Goal: Task Accomplishment & Management: Book appointment/travel/reservation

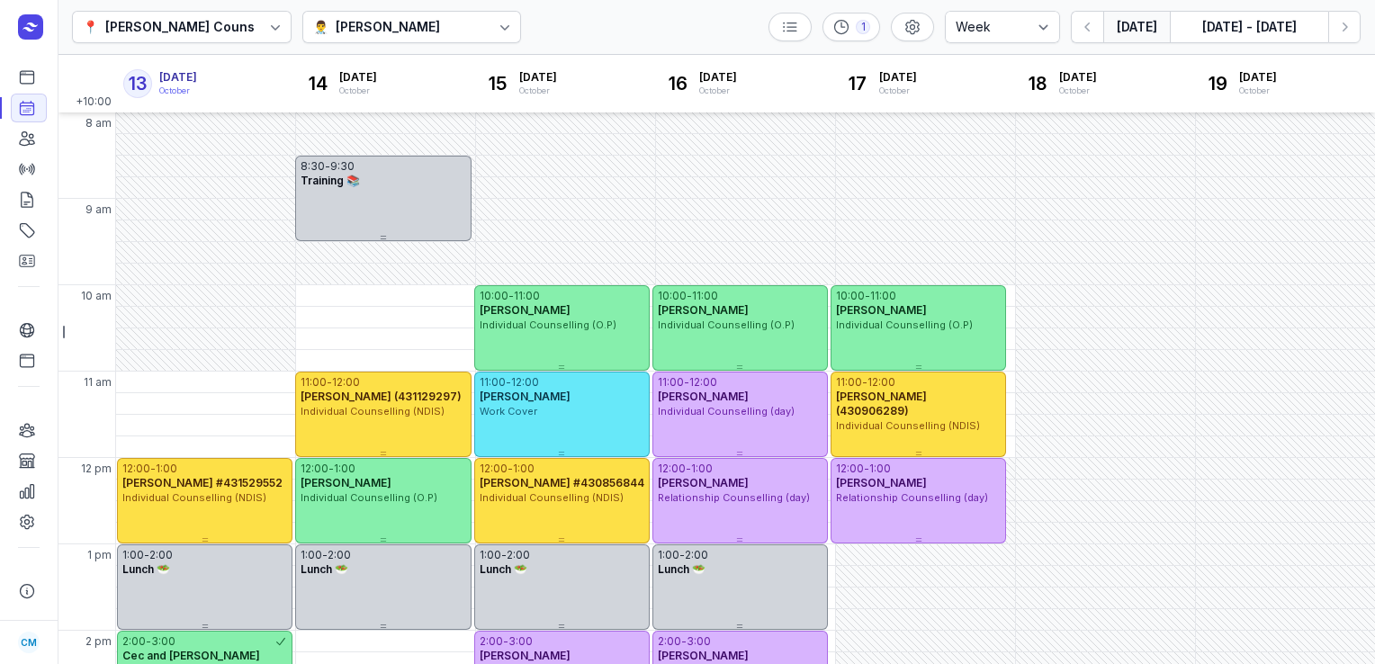
select select "week"
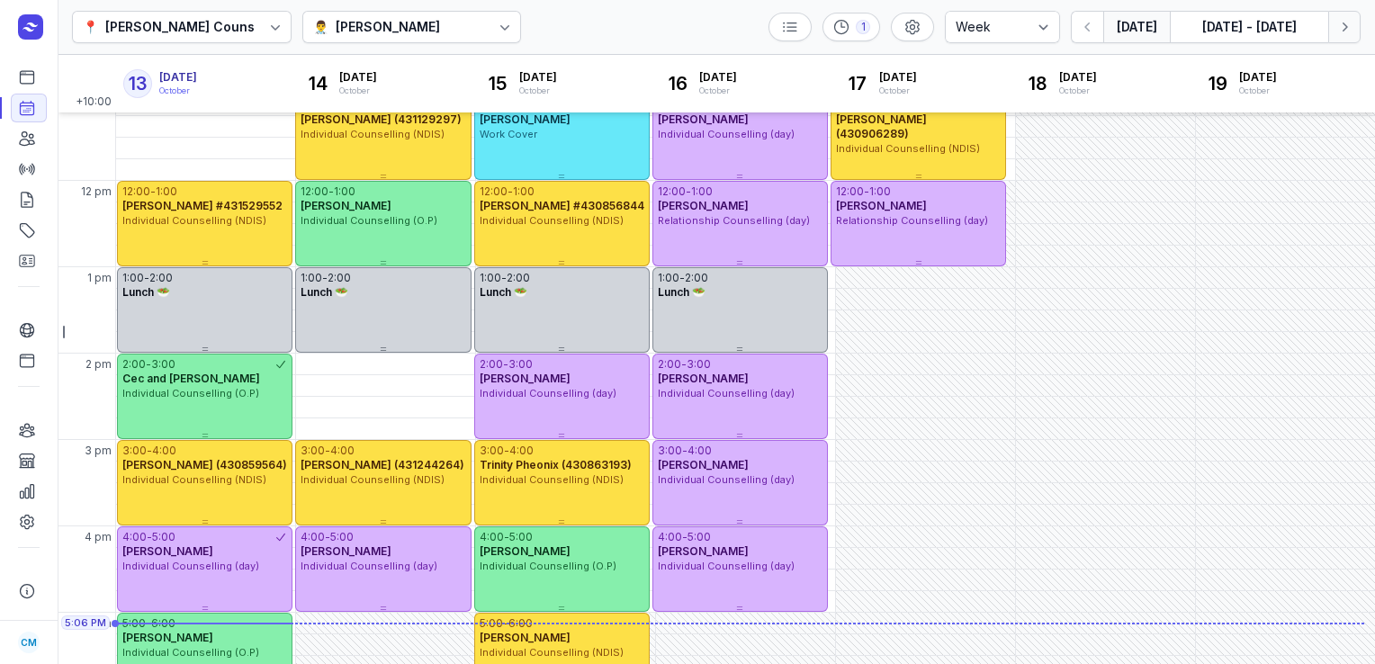
click at [1339, 32] on icon "button" at bounding box center [1344, 27] width 18 height 18
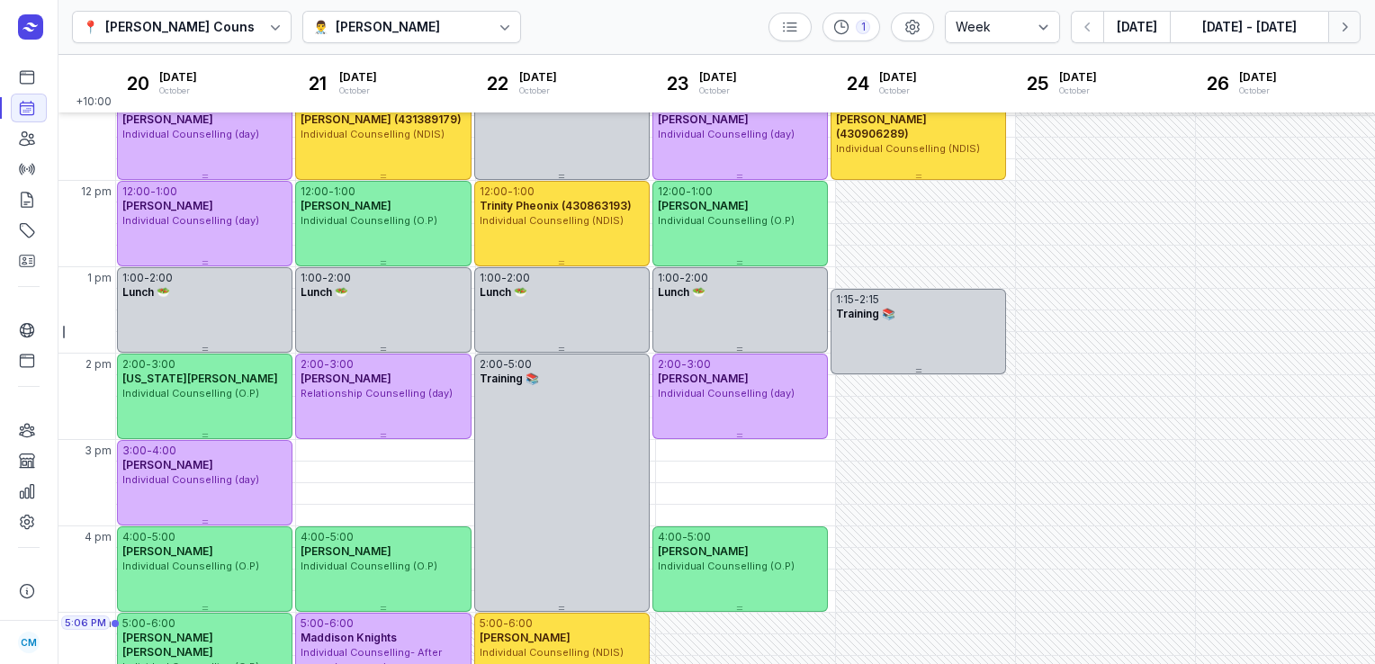
click at [1339, 32] on icon "button" at bounding box center [1344, 27] width 18 height 18
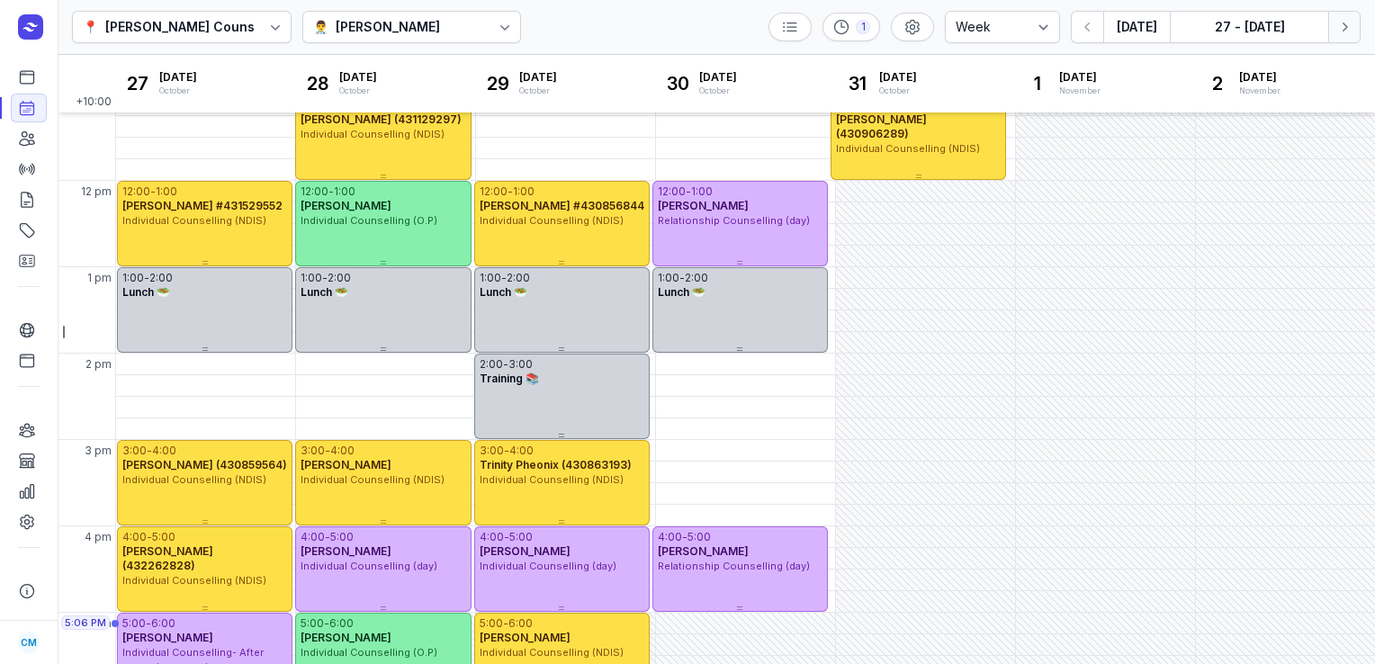
click at [1339, 32] on icon "button" at bounding box center [1344, 27] width 18 height 18
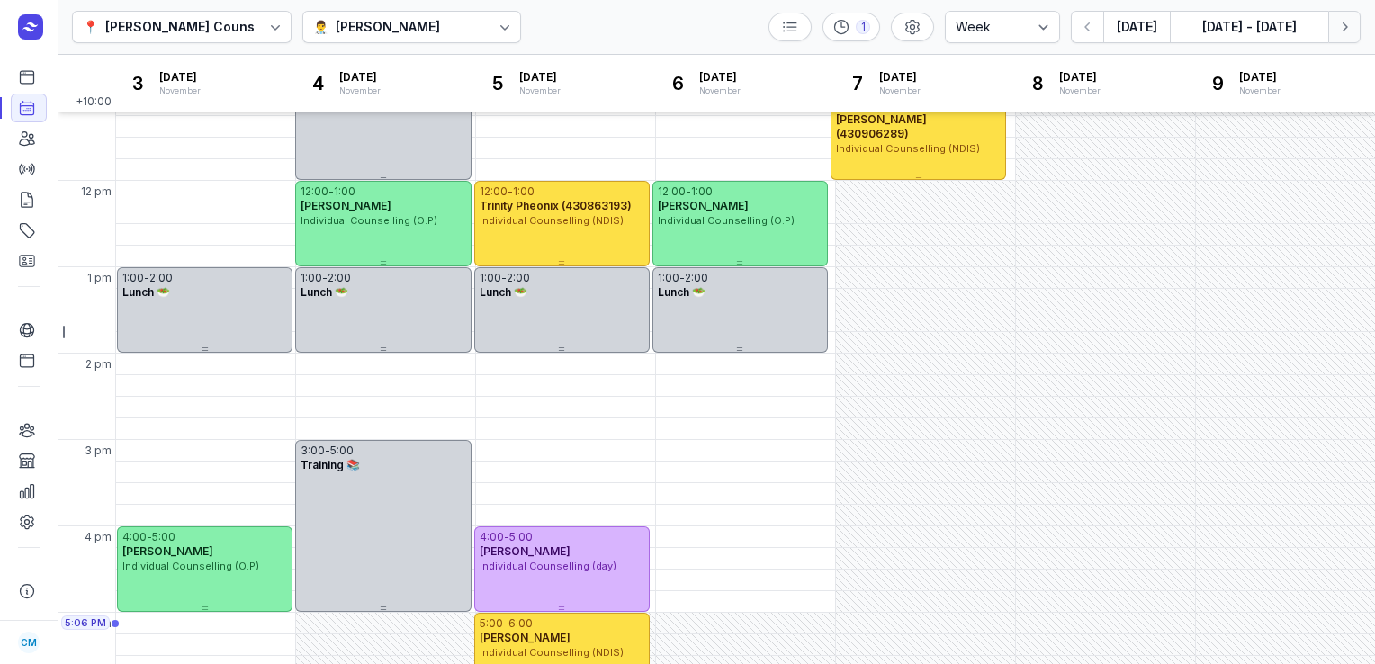
click at [1339, 32] on icon "button" at bounding box center [1344, 27] width 18 height 18
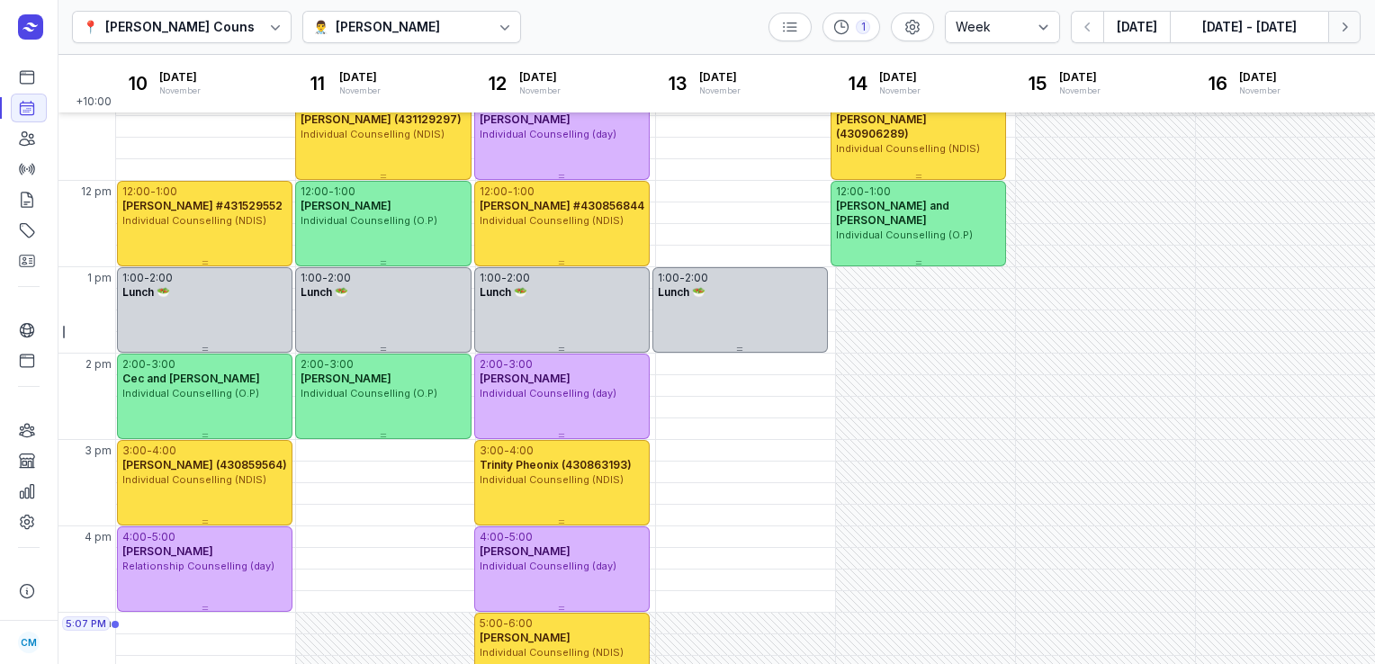
click at [1357, 32] on button "Next week" at bounding box center [1344, 27] width 32 height 32
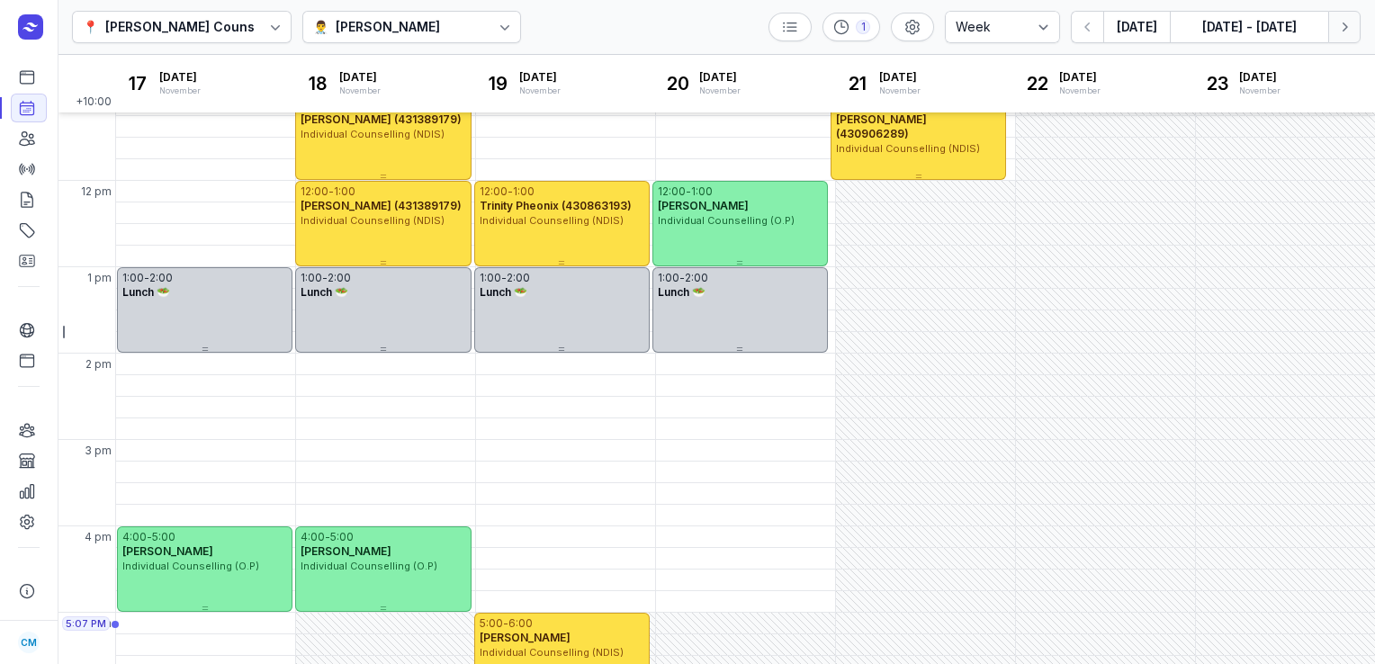
click at [1357, 32] on button "Next week" at bounding box center [1344, 27] width 32 height 32
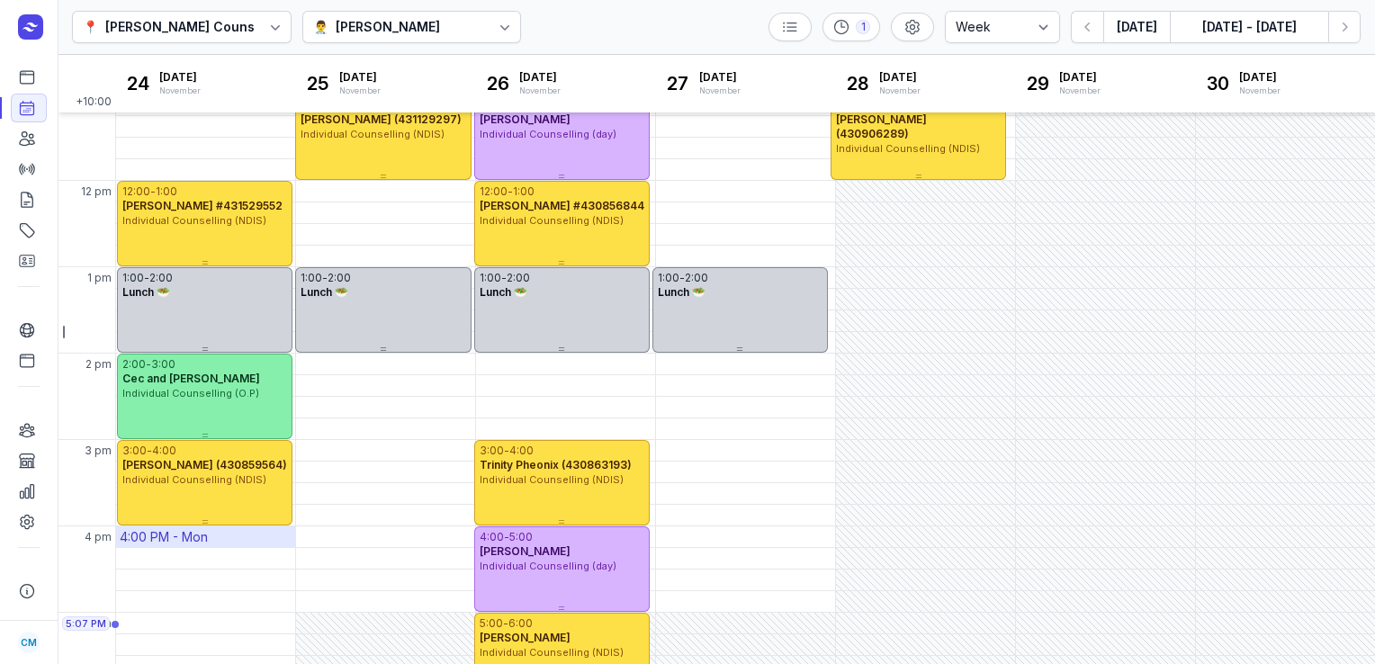
click at [209, 529] on div "4:00 PM - Mon" at bounding box center [205, 536] width 179 height 21
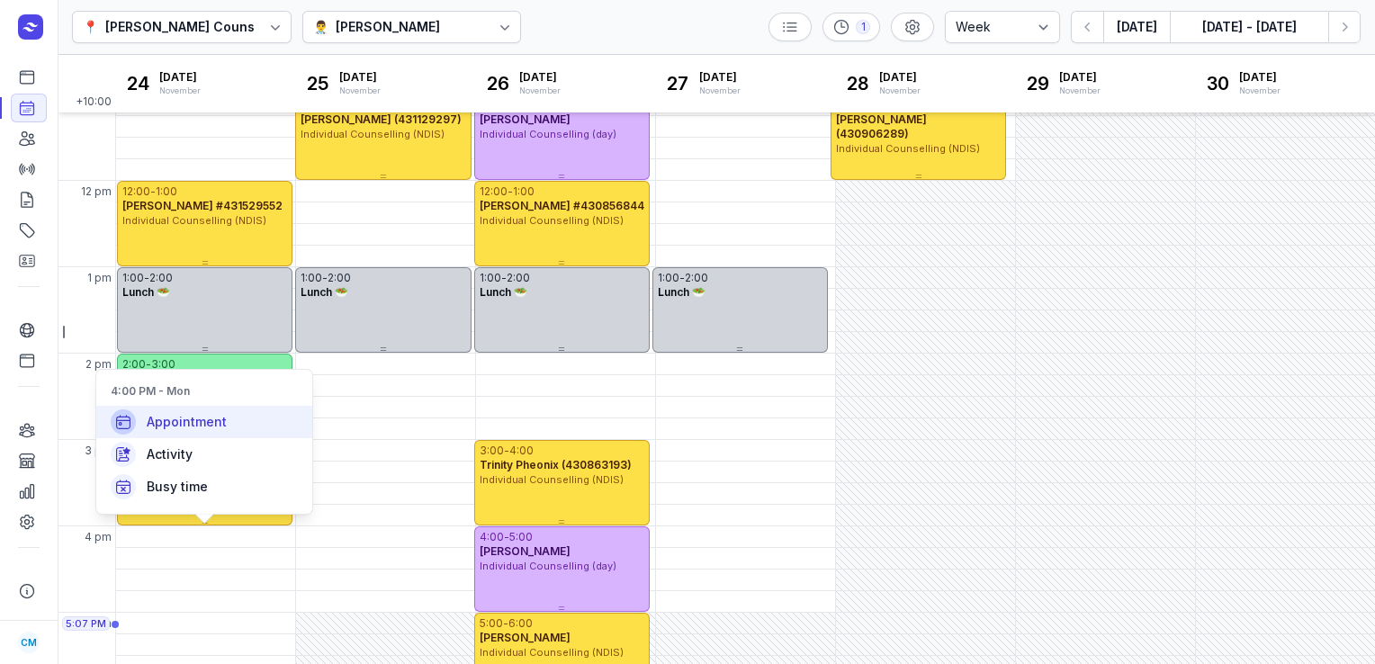
click at [199, 417] on span "Appointment" at bounding box center [187, 422] width 80 height 18
select select
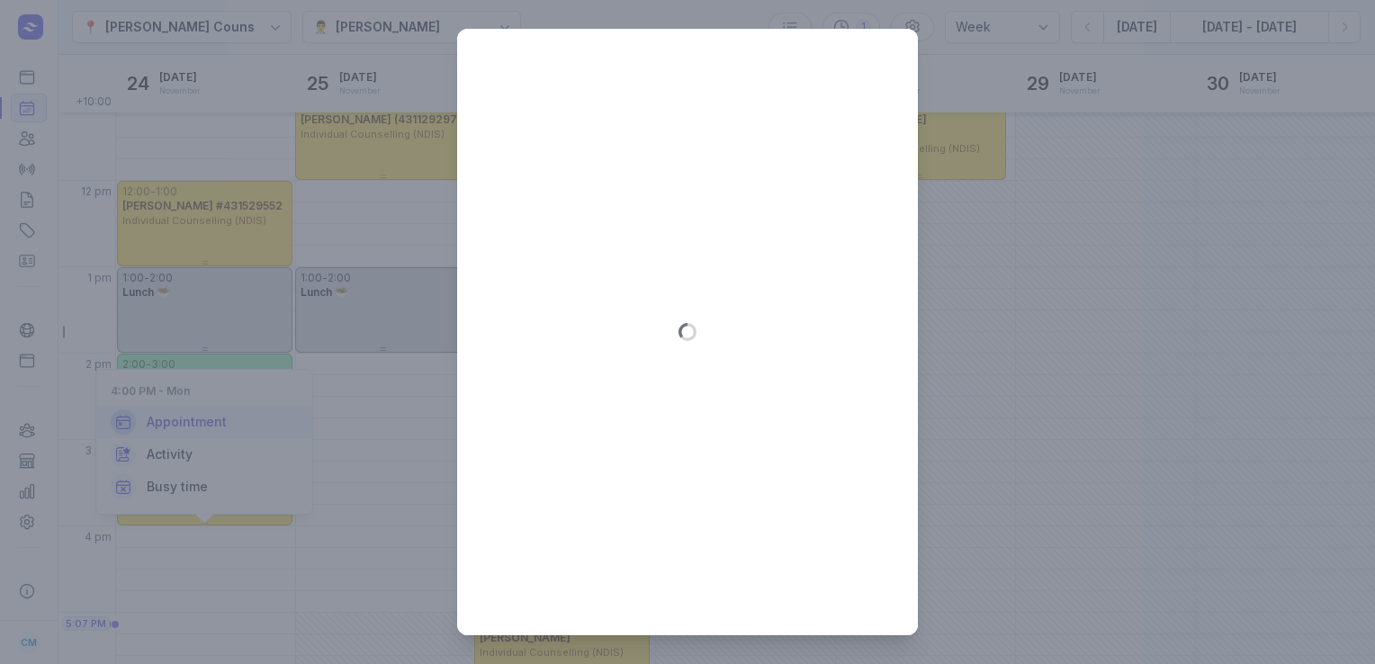
type input "[DATE]"
select select "16:00"
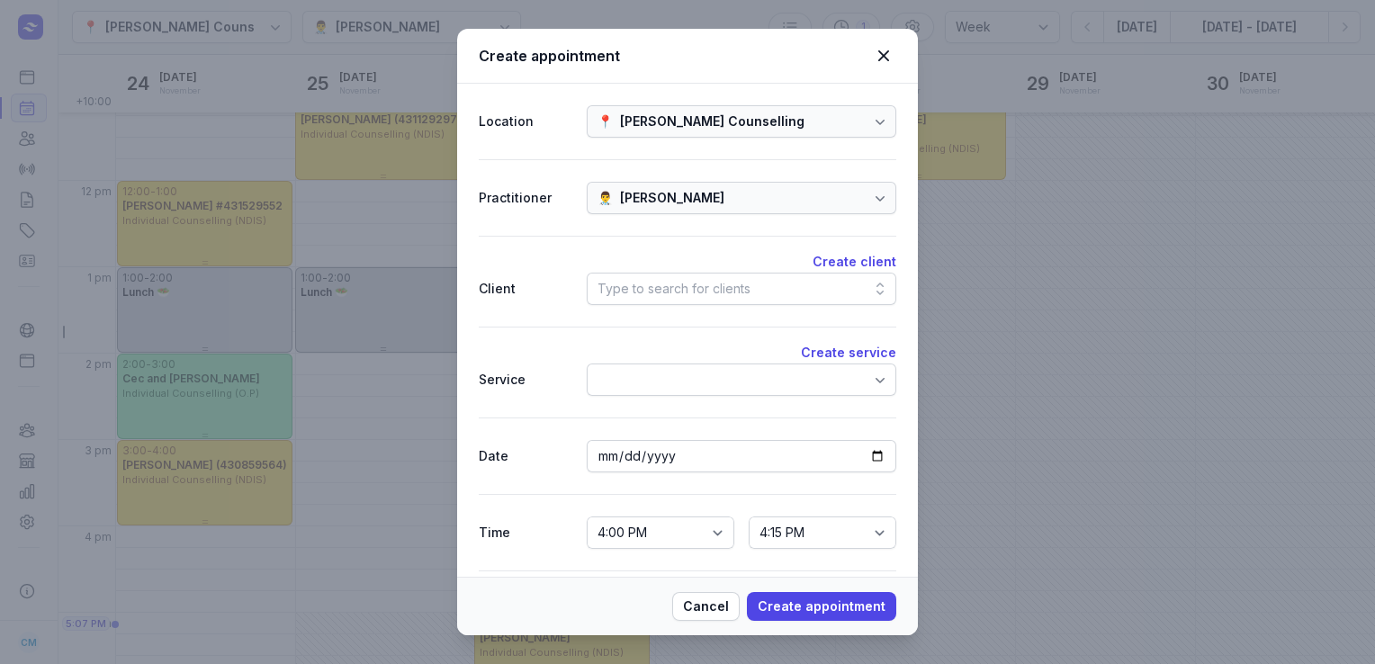
click at [701, 290] on div "Type to search for clients" at bounding box center [673, 289] width 153 height 22
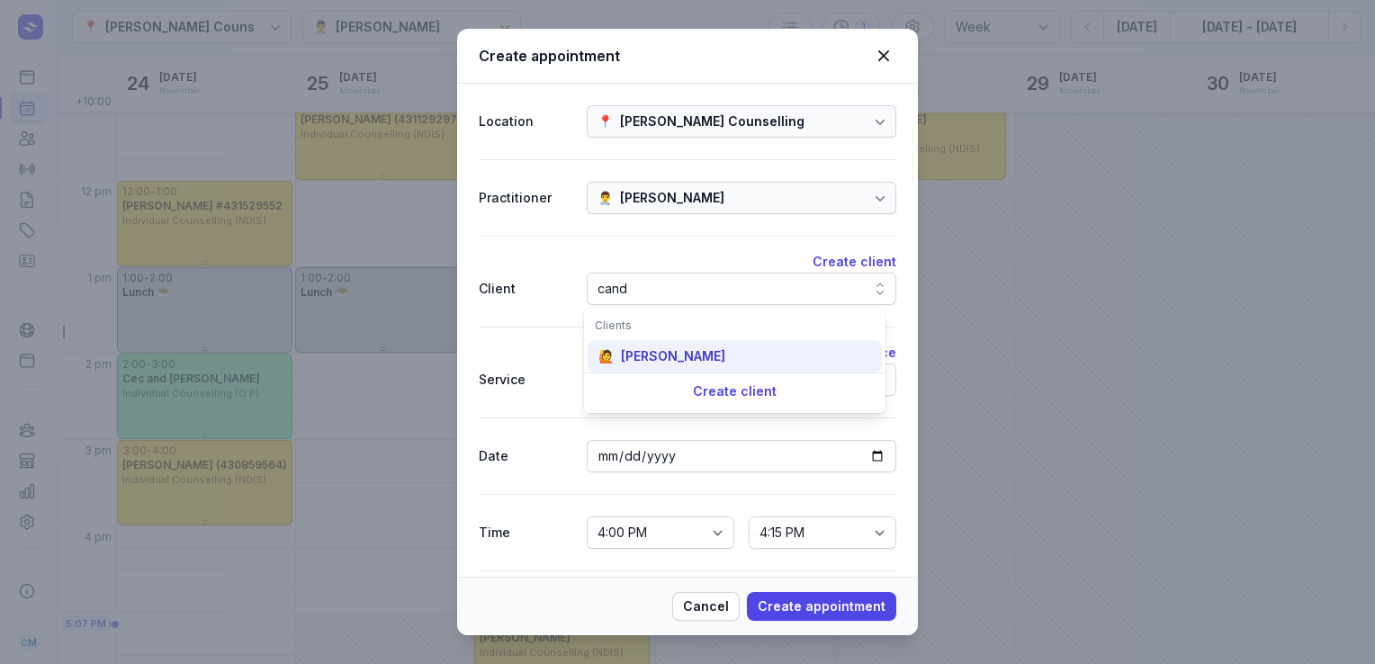
type input "cand"
click at [687, 351] on div "[PERSON_NAME]" at bounding box center [673, 356] width 104 height 18
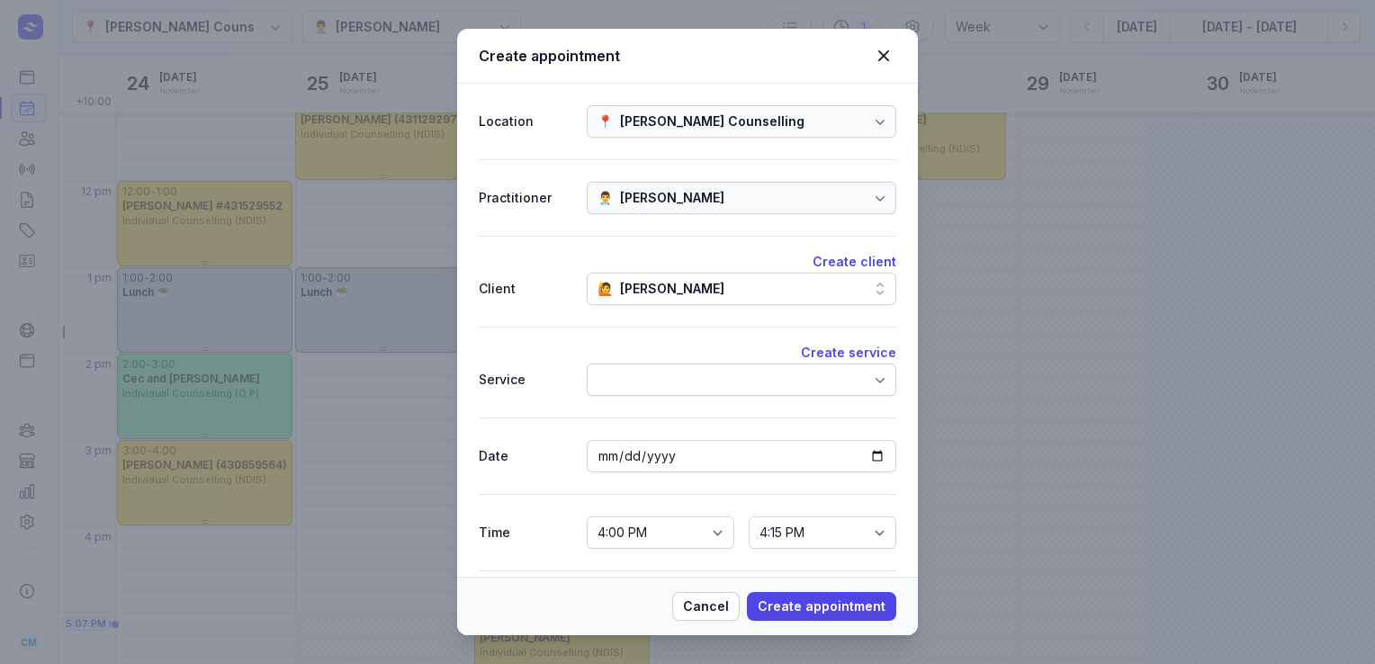
click at [678, 380] on div at bounding box center [742, 380] width 310 height 32
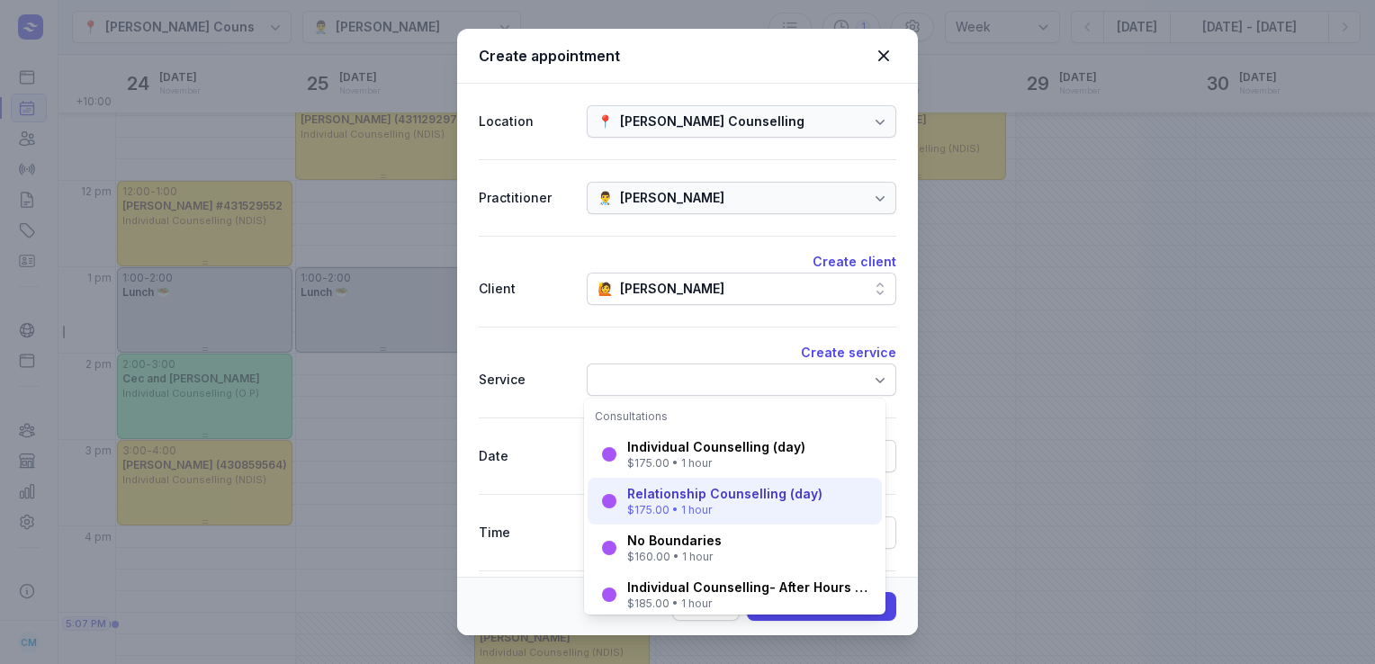
click at [676, 480] on div "Relationship Counselling (day) $175.00 • 1 hour" at bounding box center [735, 501] width 294 height 47
select select "17:00"
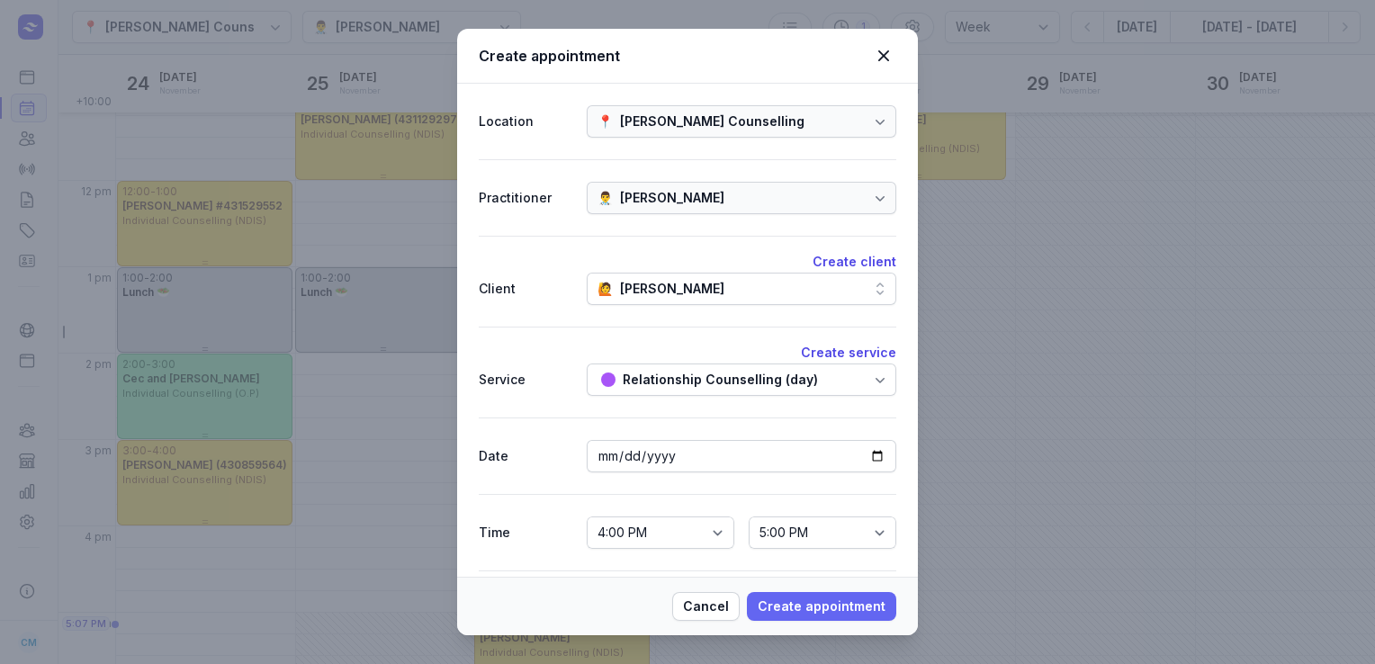
click at [804, 607] on span "Create appointment" at bounding box center [822, 607] width 128 height 22
select select
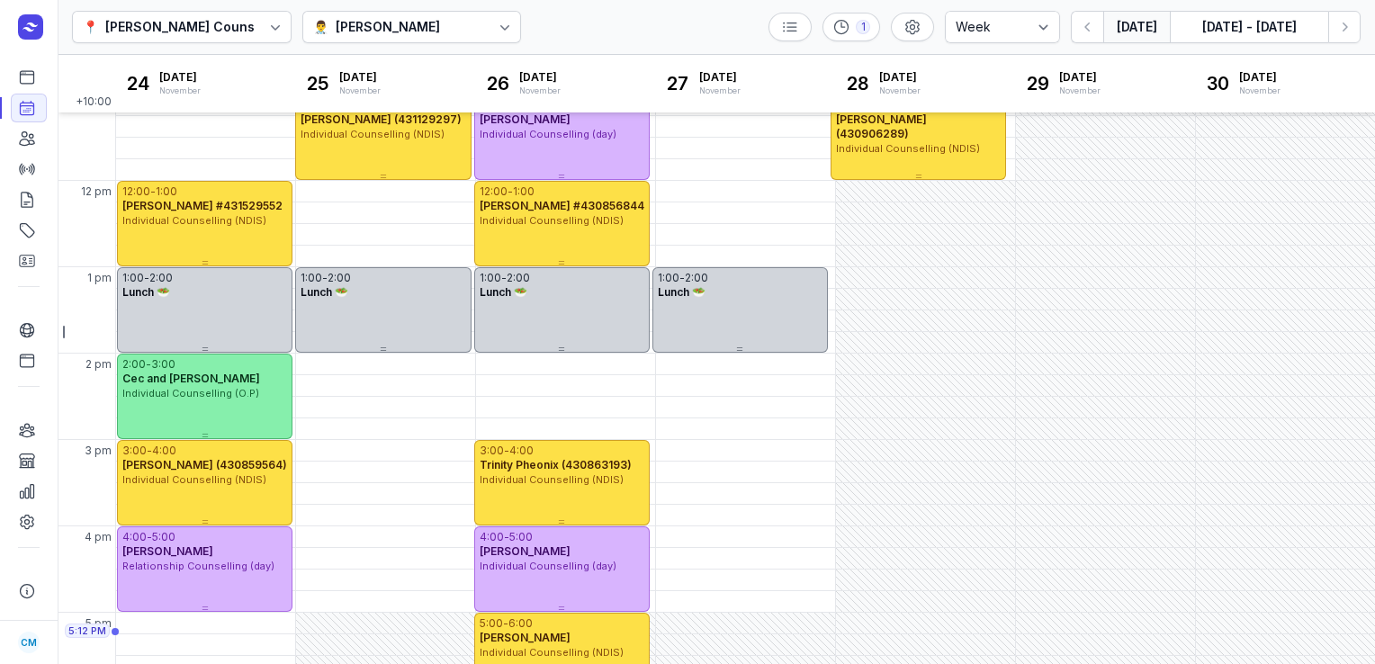
click at [1143, 20] on button "[DATE]" at bounding box center [1136, 27] width 67 height 32
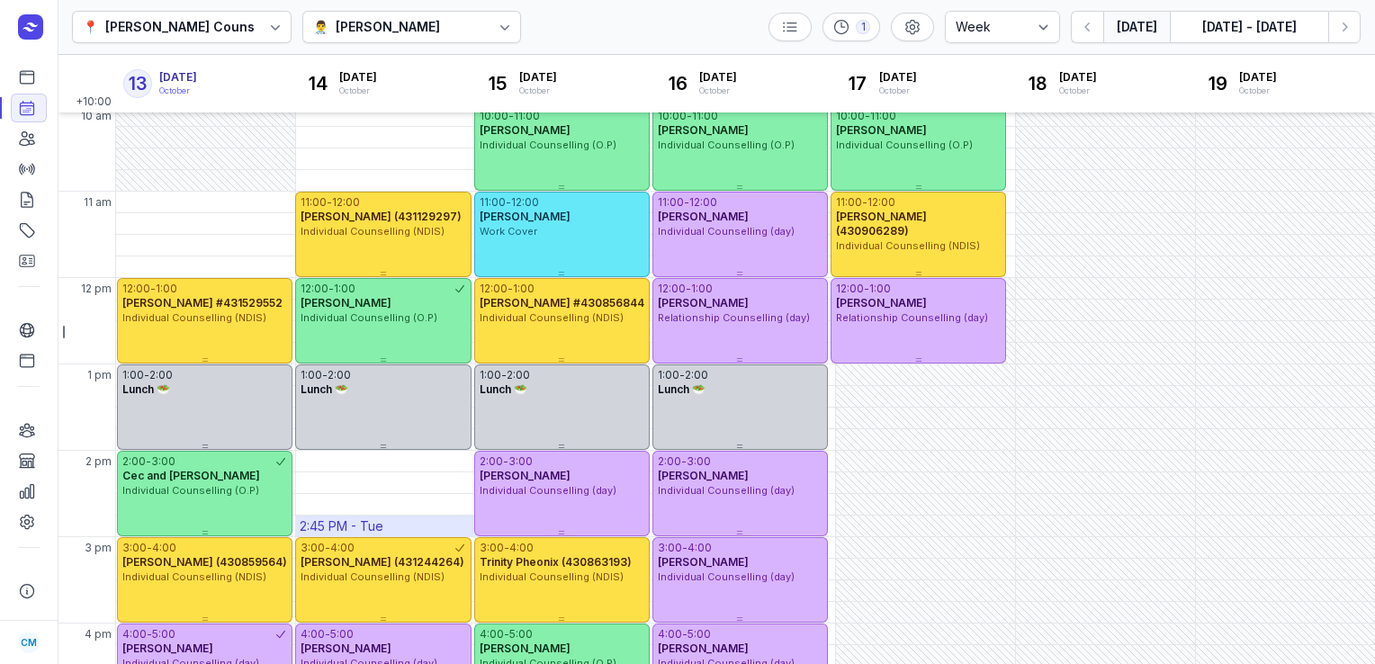
scroll to position [14, 0]
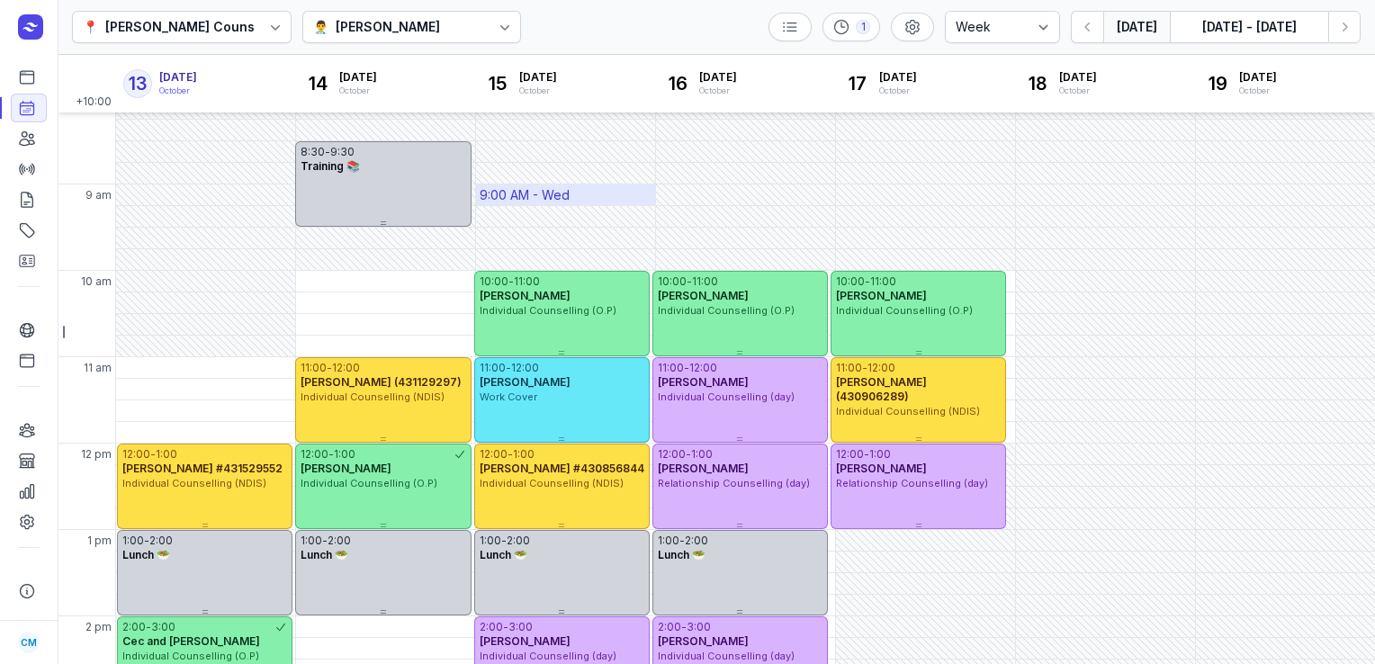
click at [562, 199] on div "9:00 AM - Wed" at bounding box center [525, 195] width 90 height 18
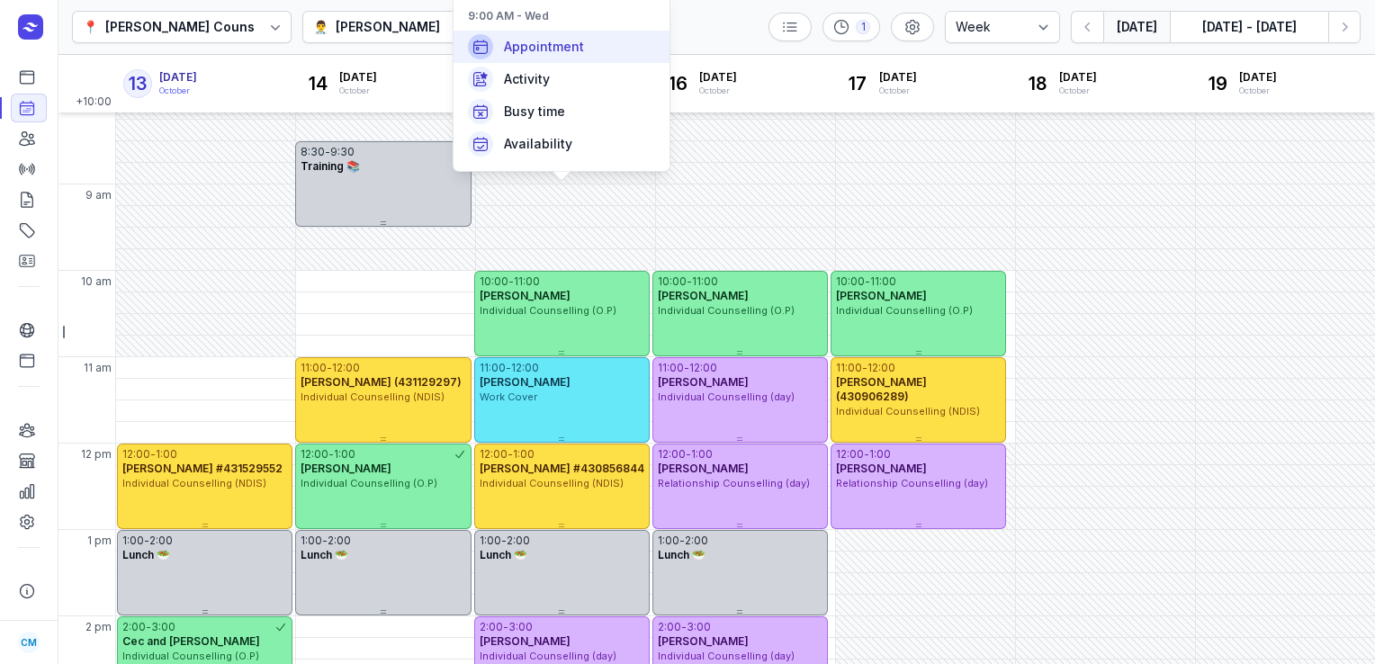
click at [579, 51] on span "Appointment" at bounding box center [544, 47] width 80 height 18
select select
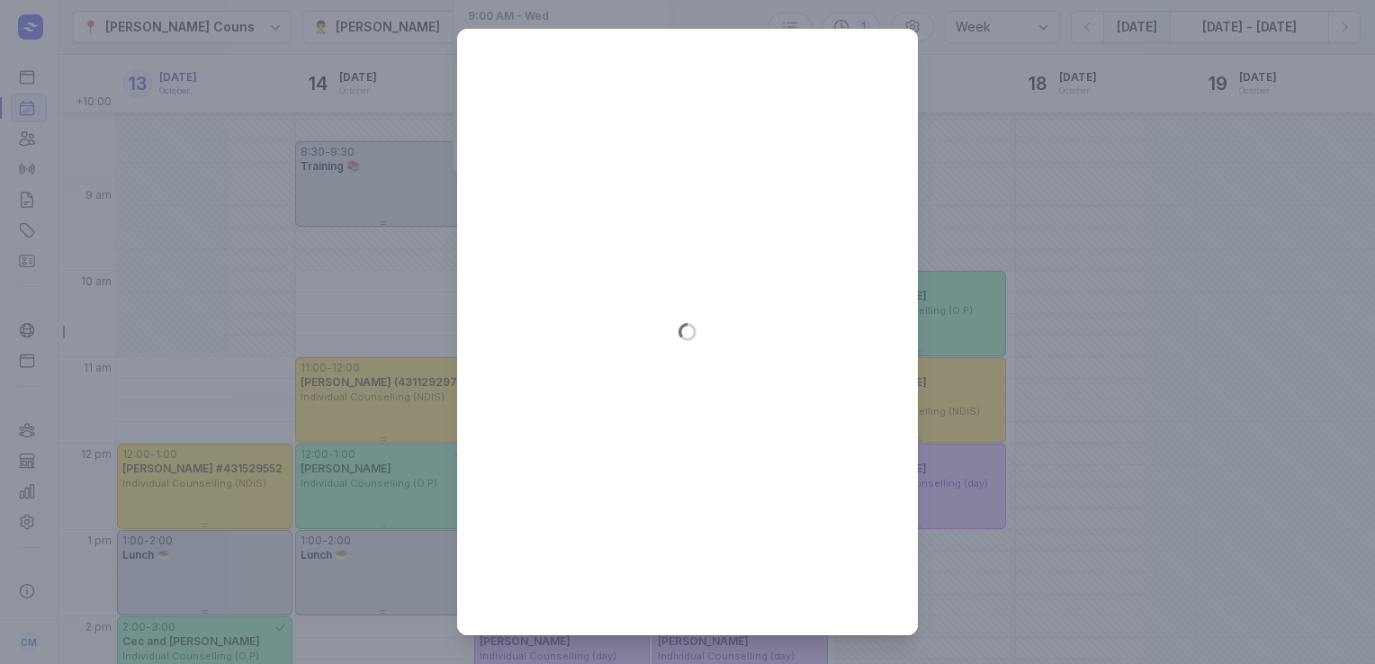
type input "[DATE]"
select select "9:00"
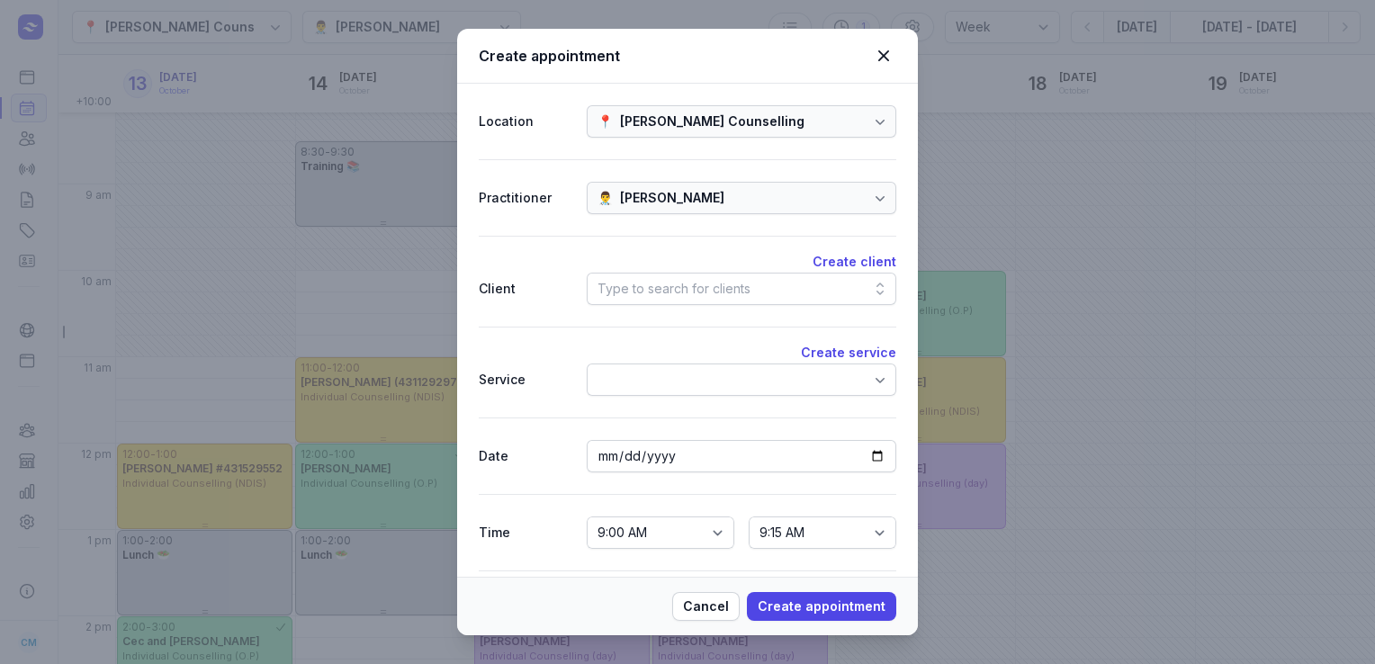
click at [652, 286] on div "Type to search for clients" at bounding box center [673, 289] width 153 height 22
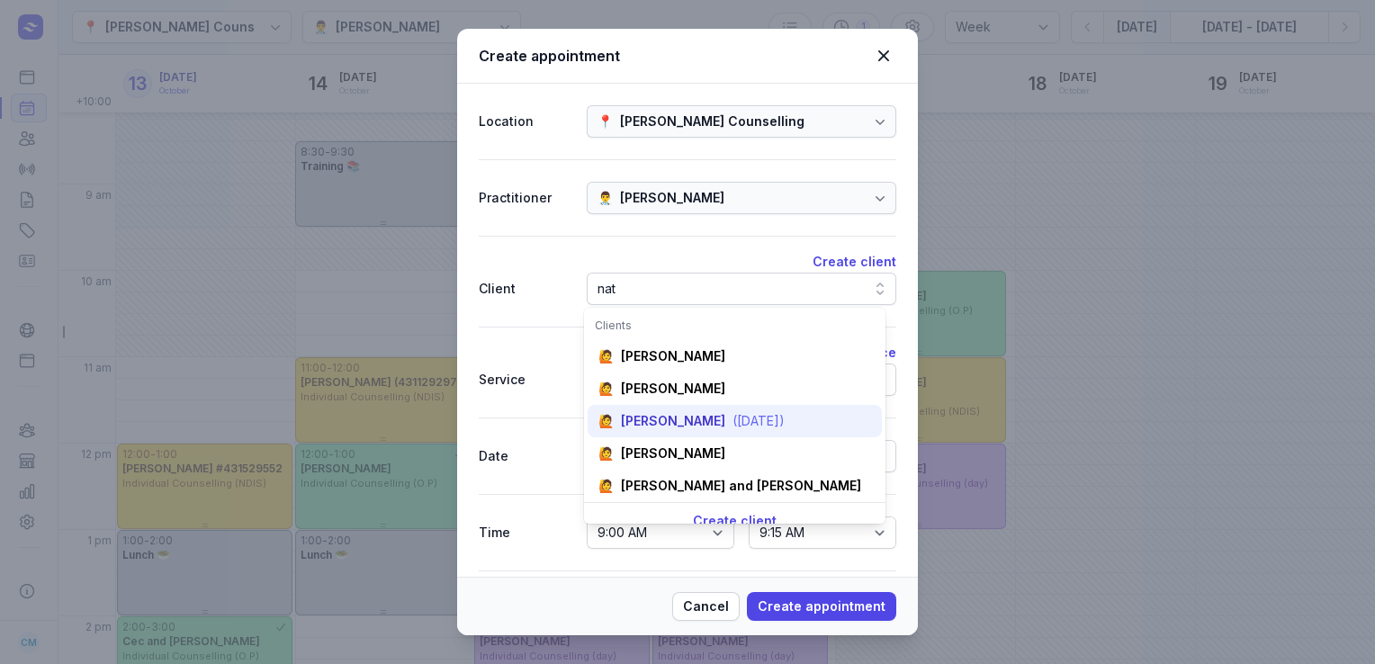
type input "nat"
click at [640, 417] on div "[PERSON_NAME]" at bounding box center [673, 421] width 104 height 18
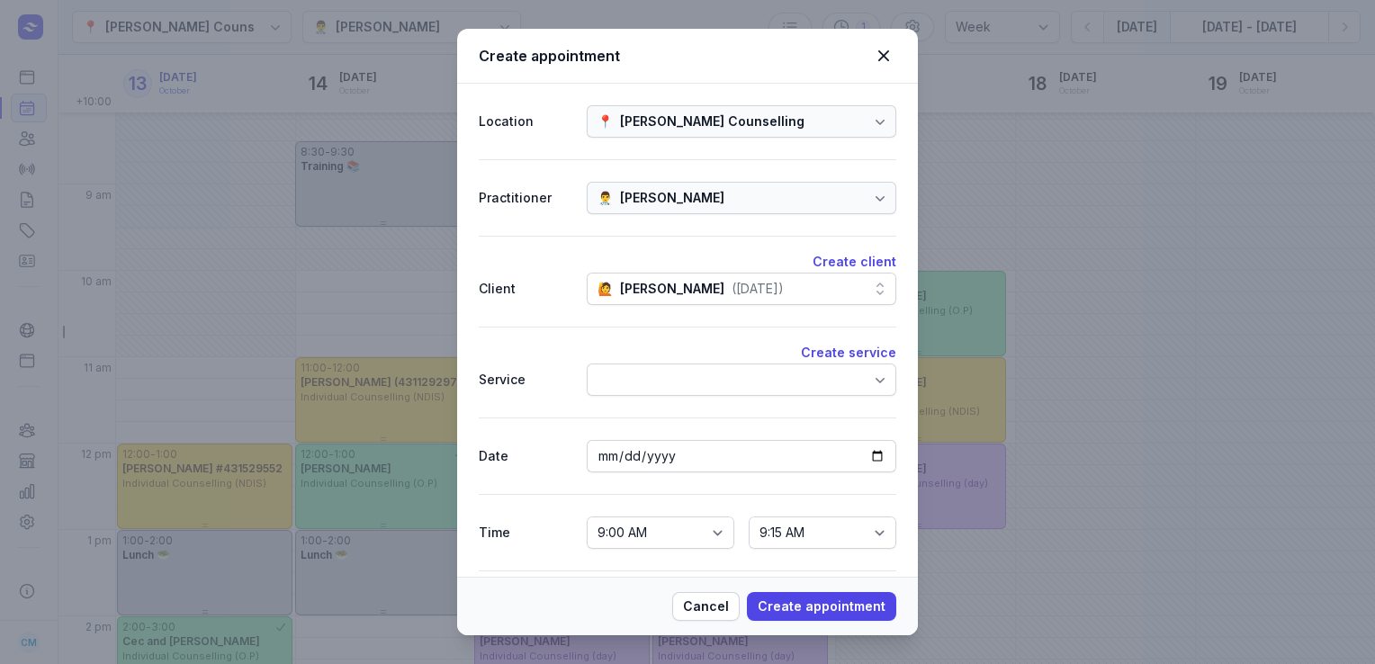
click at [642, 382] on div at bounding box center [742, 380] width 310 height 32
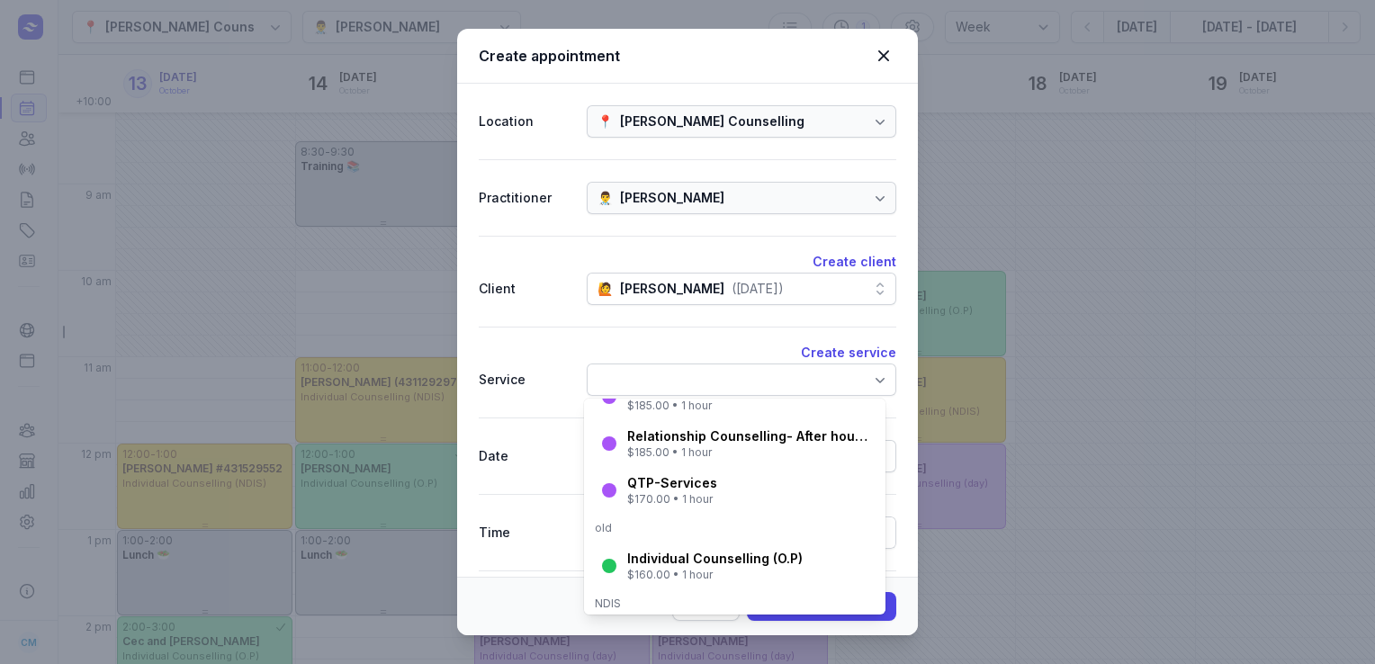
scroll to position [200, 0]
click at [637, 558] on div "Individual Counselling (O.P)" at bounding box center [714, 557] width 175 height 18
select select "10:00"
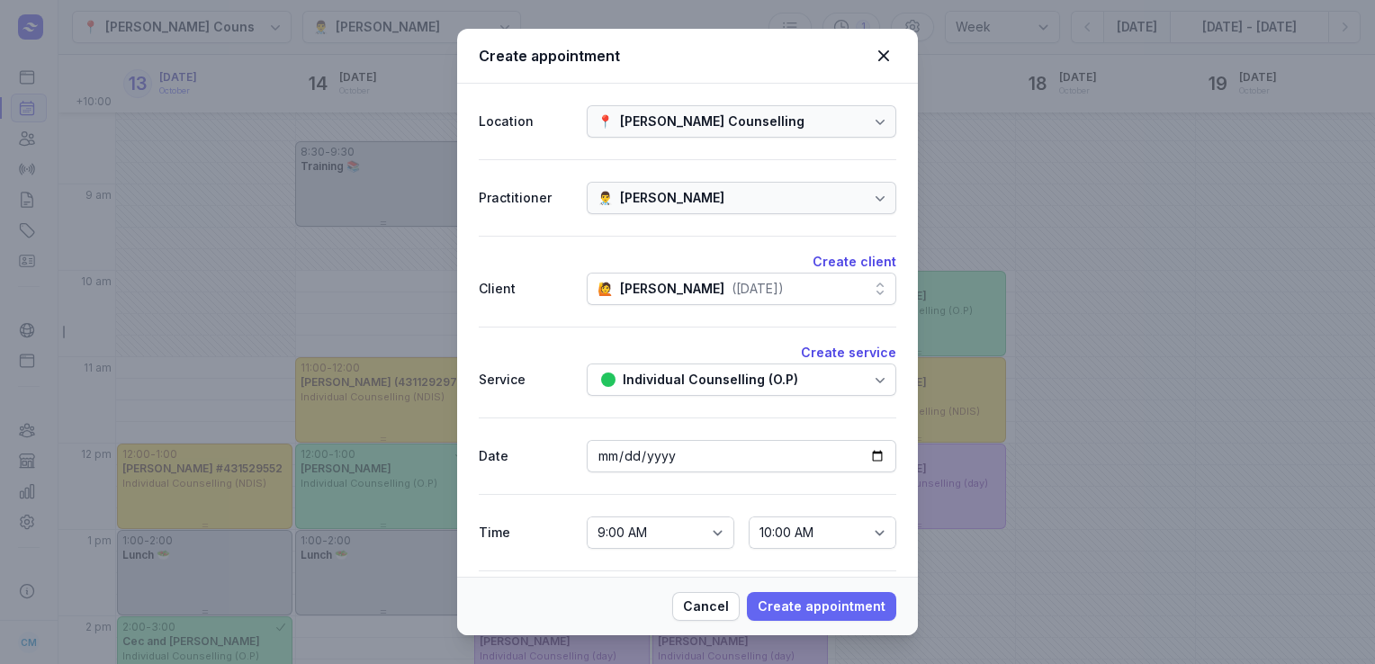
click at [793, 609] on span "Create appointment" at bounding box center [822, 607] width 128 height 22
select select
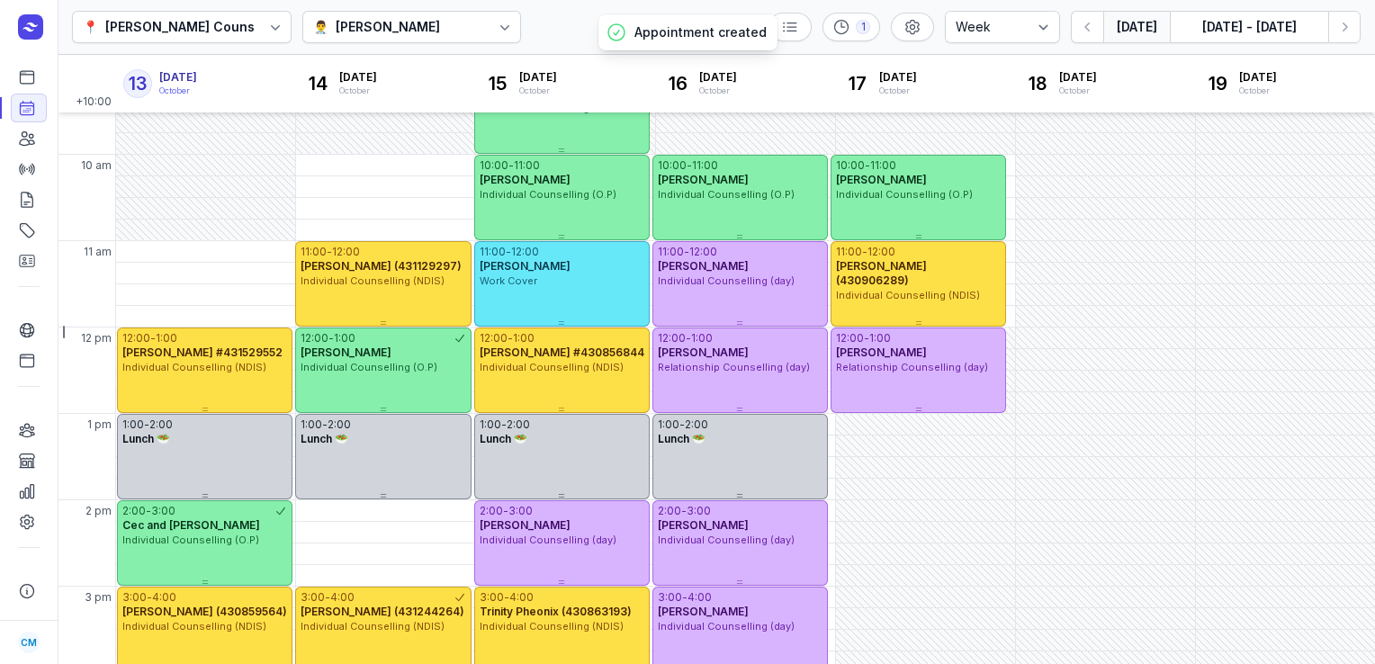
scroll to position [130, 0]
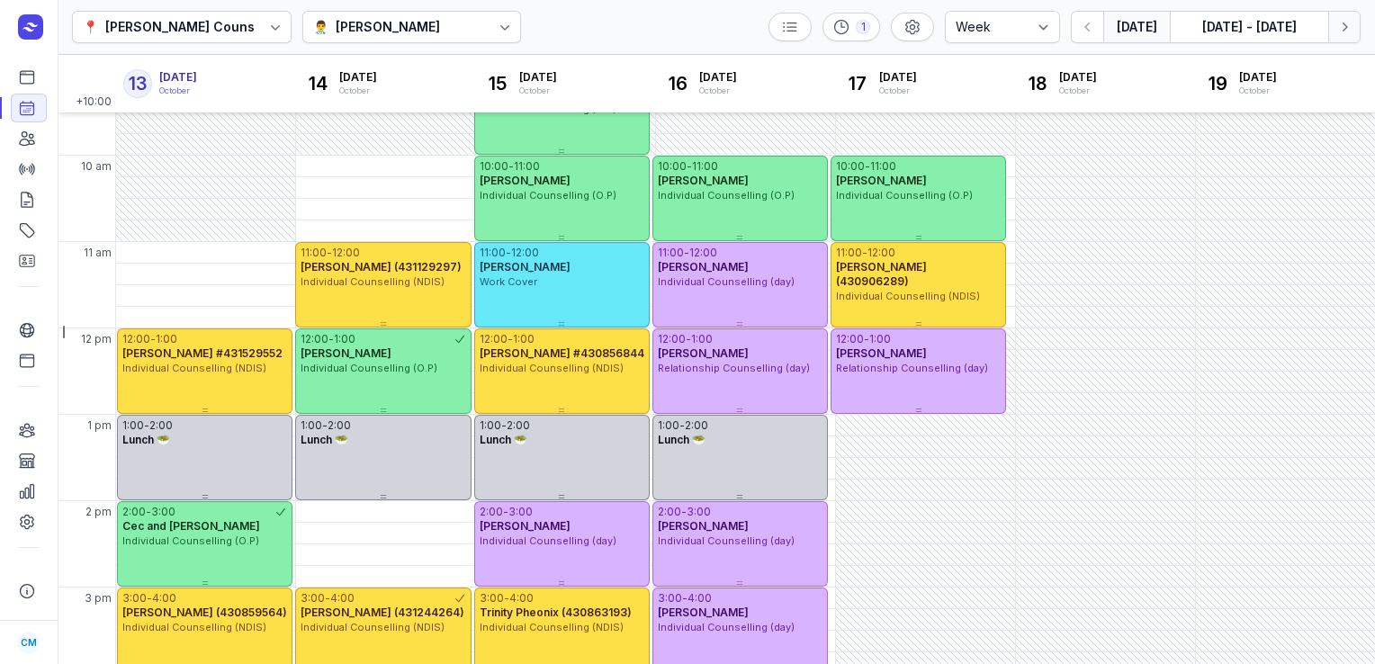
click at [1349, 26] on icon "button" at bounding box center [1344, 27] width 18 height 18
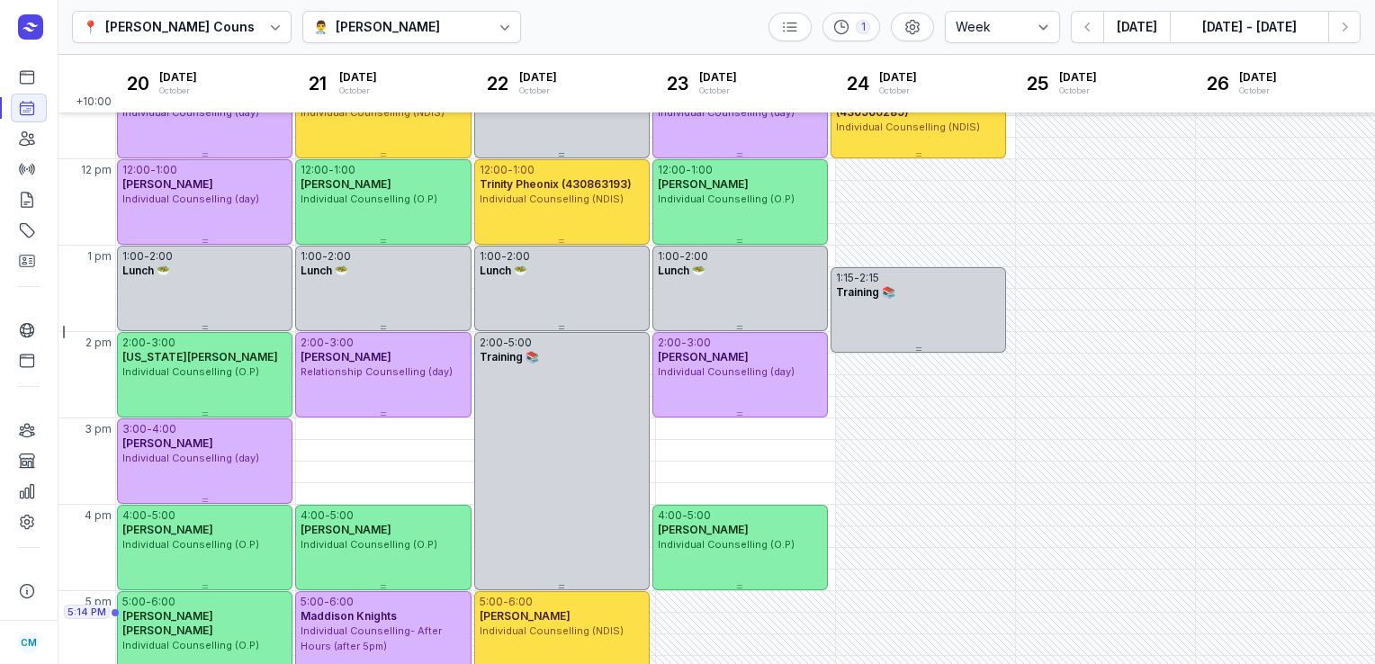
scroll to position [306, 0]
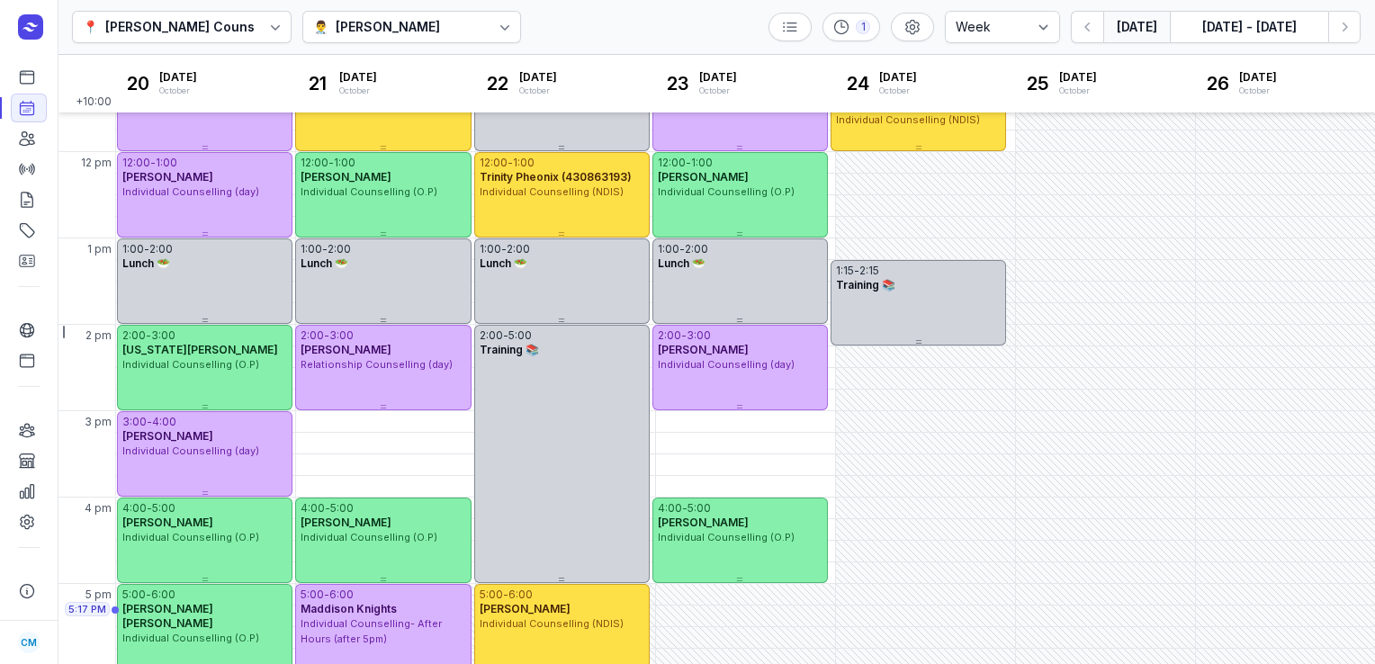
click at [1141, 29] on button "[DATE]" at bounding box center [1136, 27] width 67 height 32
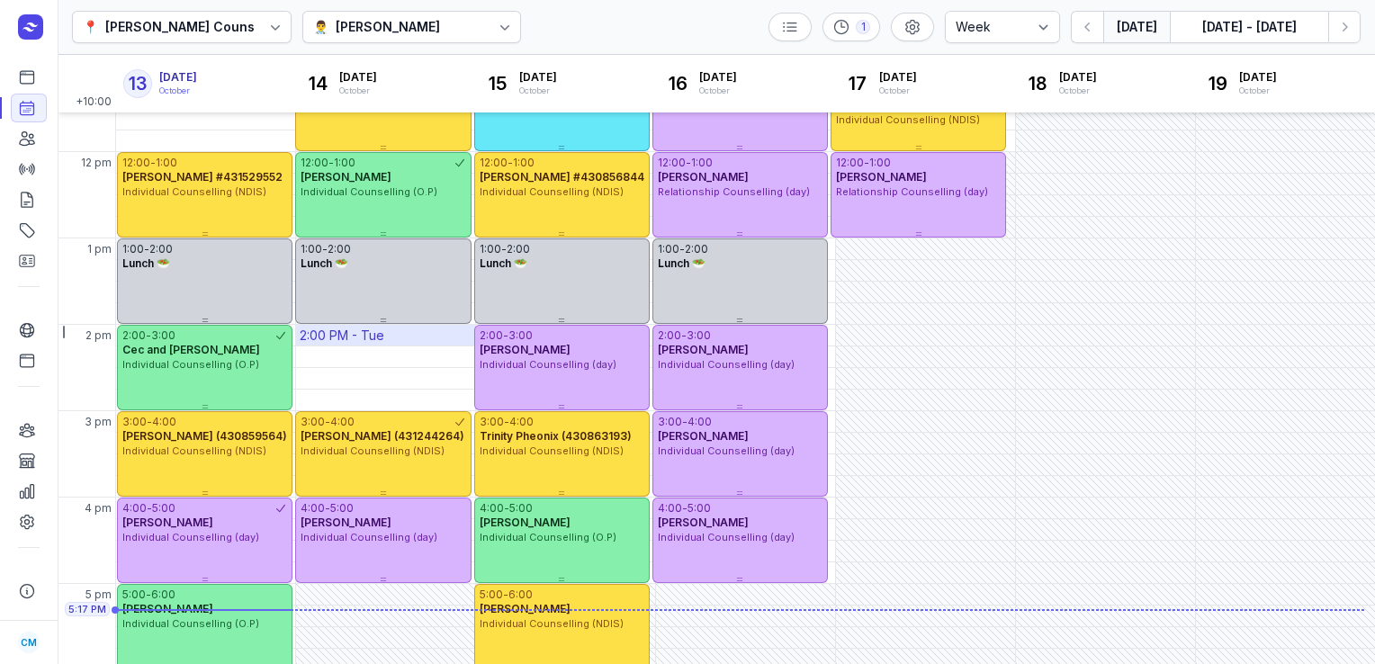
click at [403, 337] on div "2:00 PM - Tue" at bounding box center [385, 335] width 179 height 21
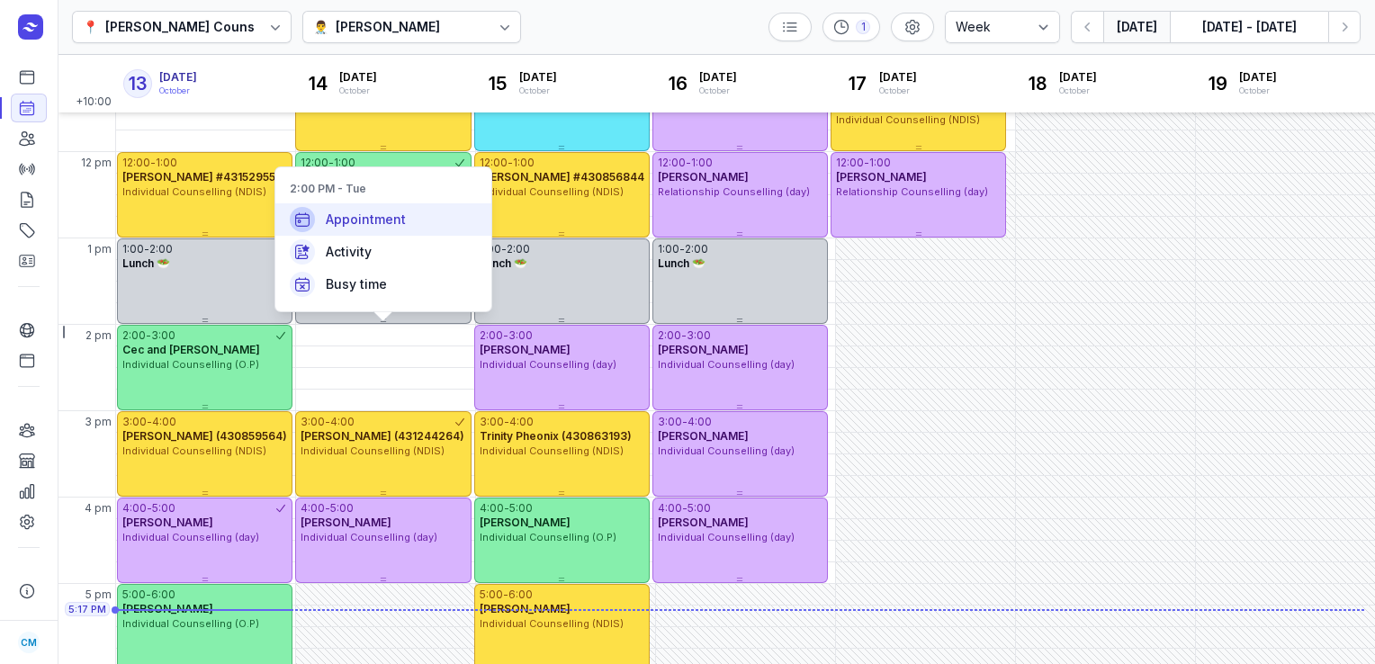
click at [428, 229] on div "Appointment" at bounding box center [383, 219] width 216 height 32
select select
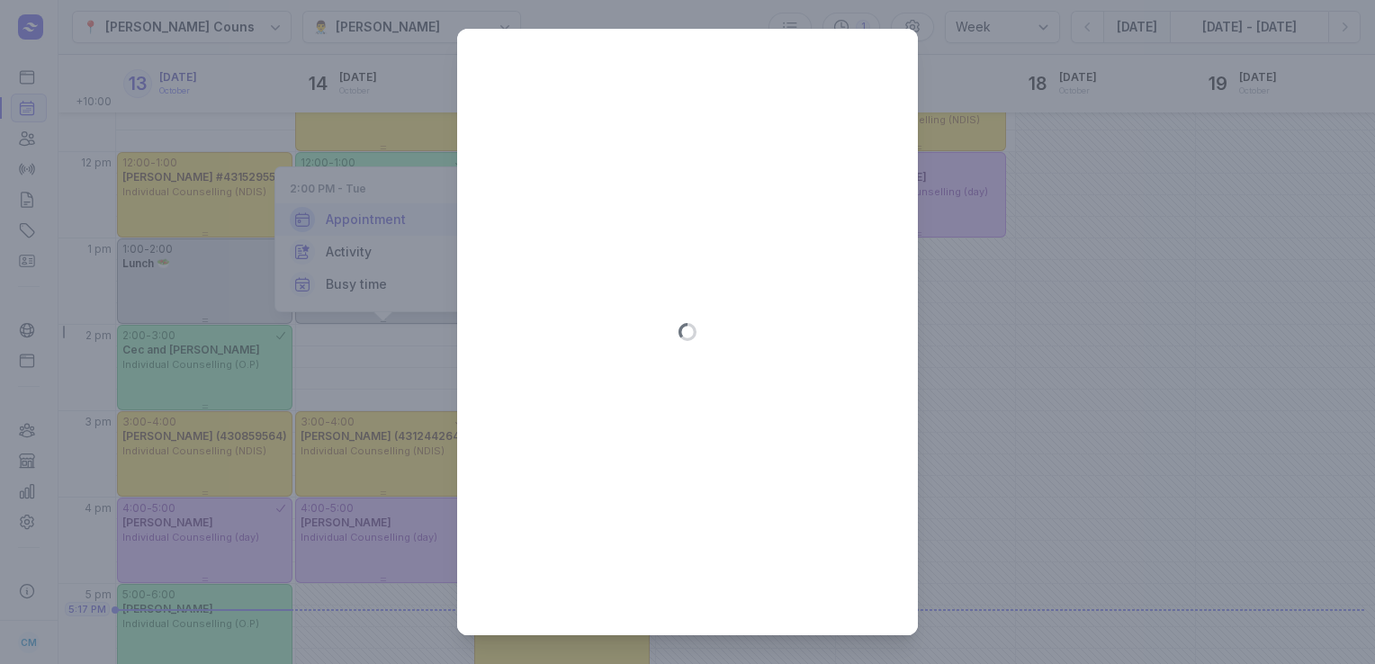
type input "[DATE]"
select select "14:00"
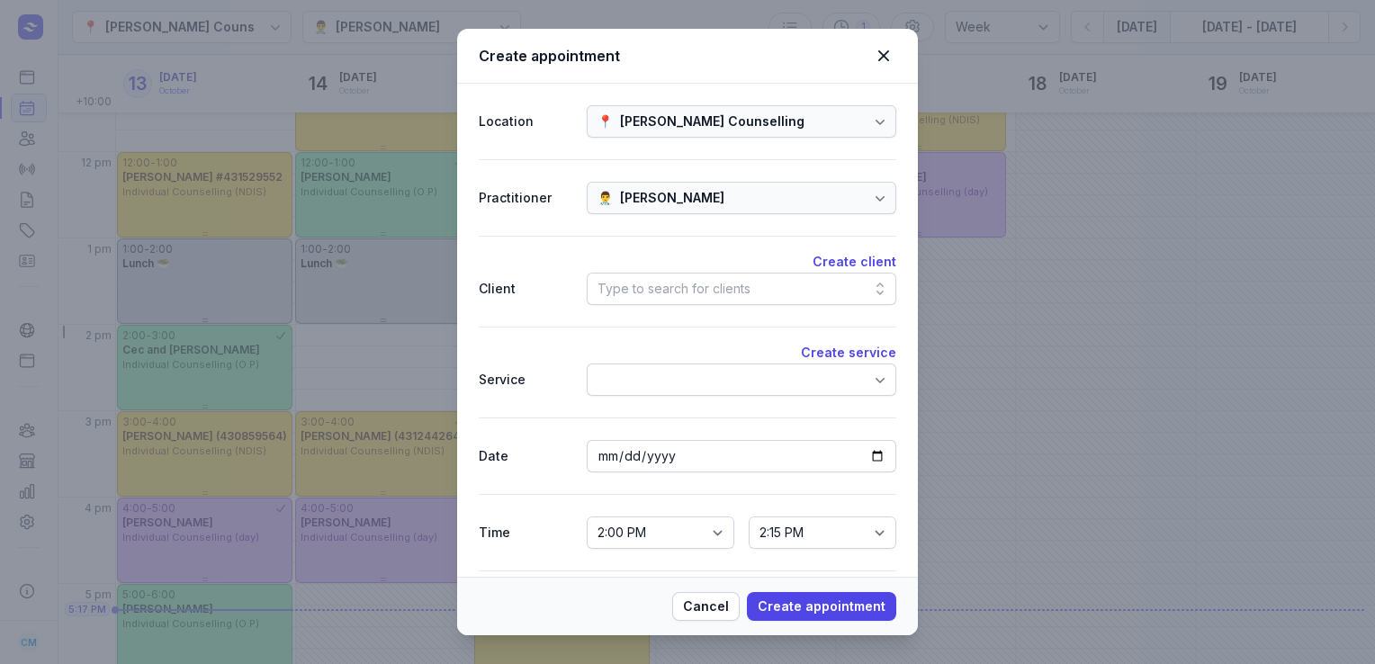
click at [626, 293] on div "Type to search for clients" at bounding box center [673, 289] width 153 height 22
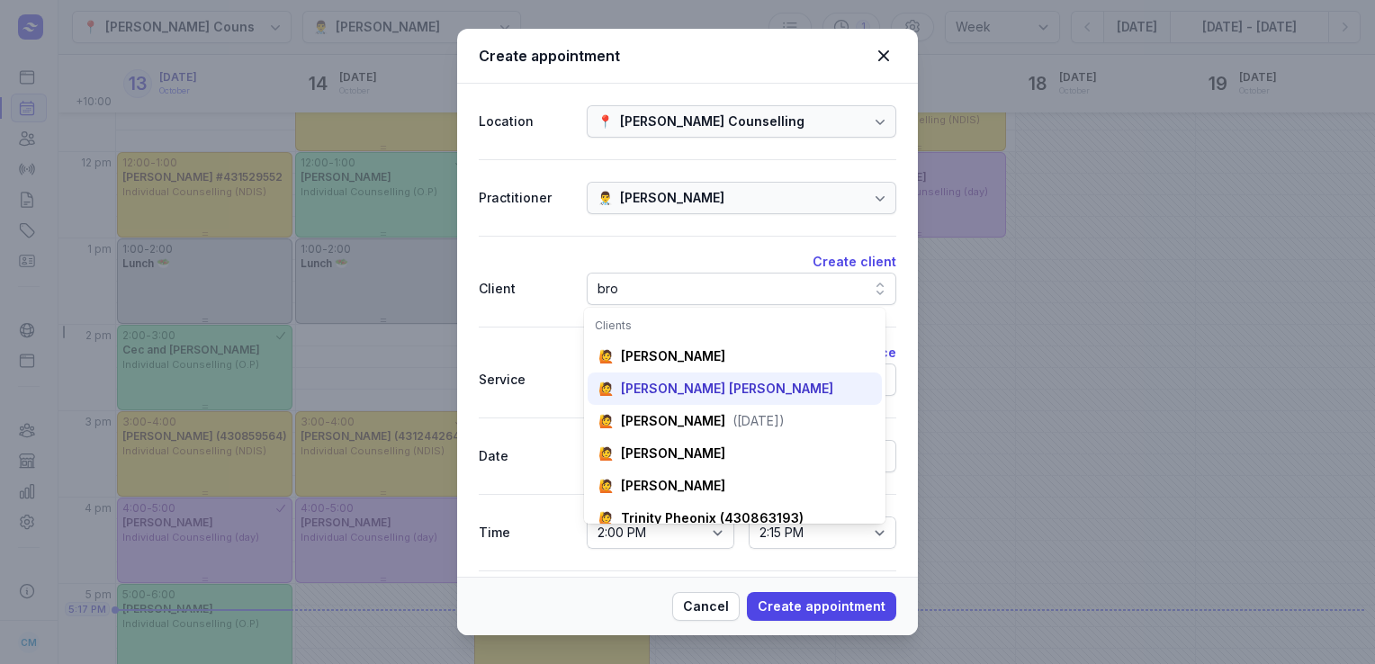
type input "bro"
click at [691, 392] on div "[PERSON_NAME] [PERSON_NAME]" at bounding box center [727, 389] width 212 height 18
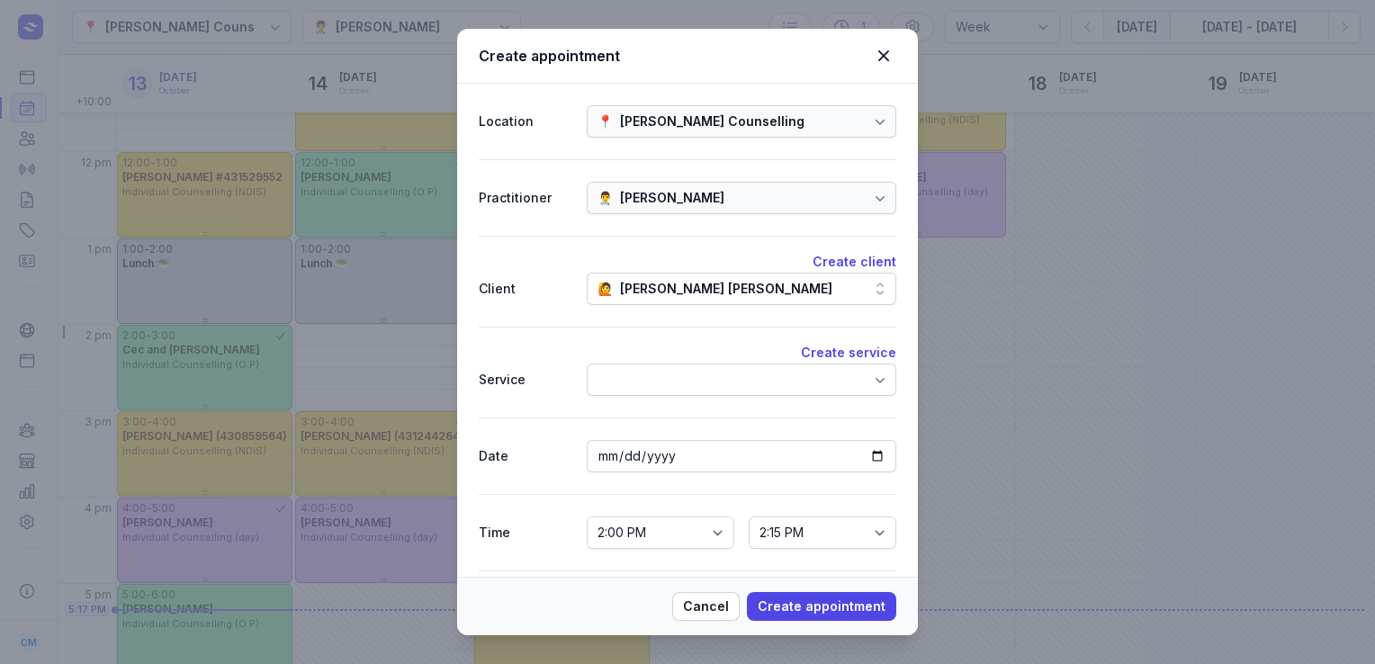
click at [691, 392] on div at bounding box center [742, 380] width 310 height 32
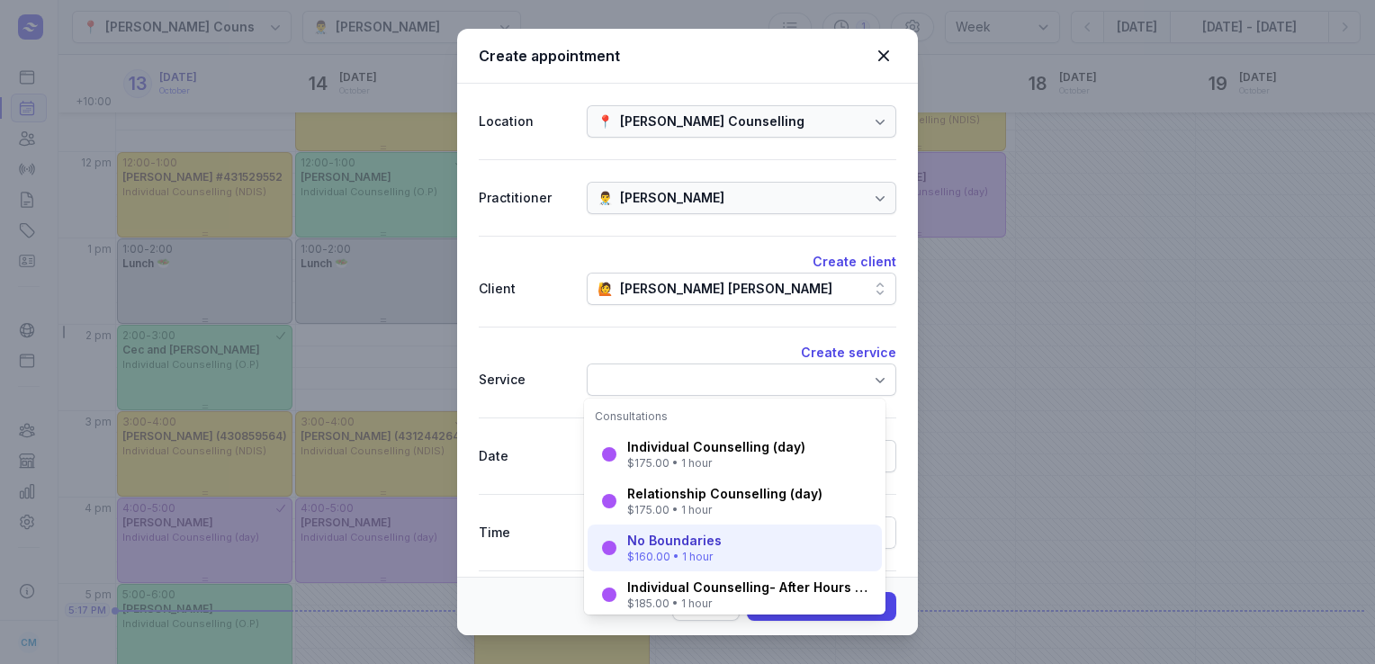
click at [669, 550] on div "$160.00 • 1 hour" at bounding box center [674, 557] width 94 height 14
select select "15:00"
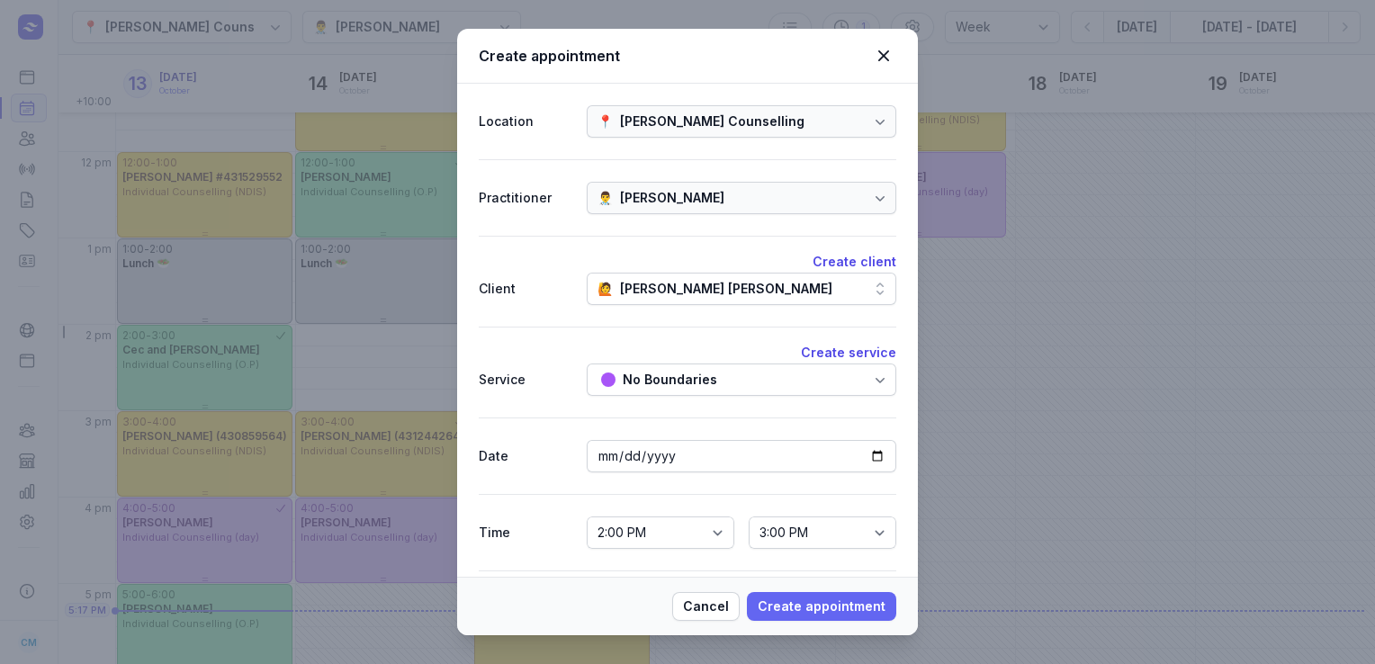
click at [779, 606] on span "Create appointment" at bounding box center [822, 607] width 128 height 22
select select
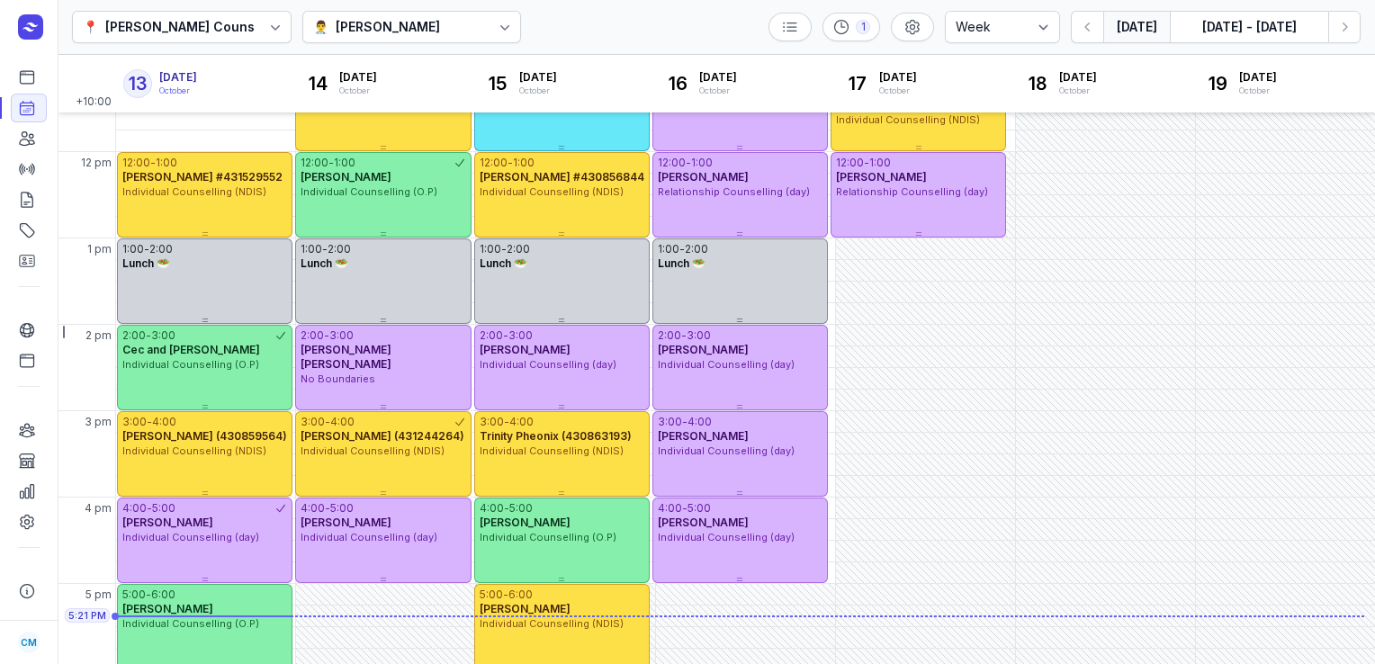
click at [1145, 26] on button "[DATE]" at bounding box center [1136, 27] width 67 height 32
click at [1338, 20] on icon "button" at bounding box center [1344, 27] width 18 height 18
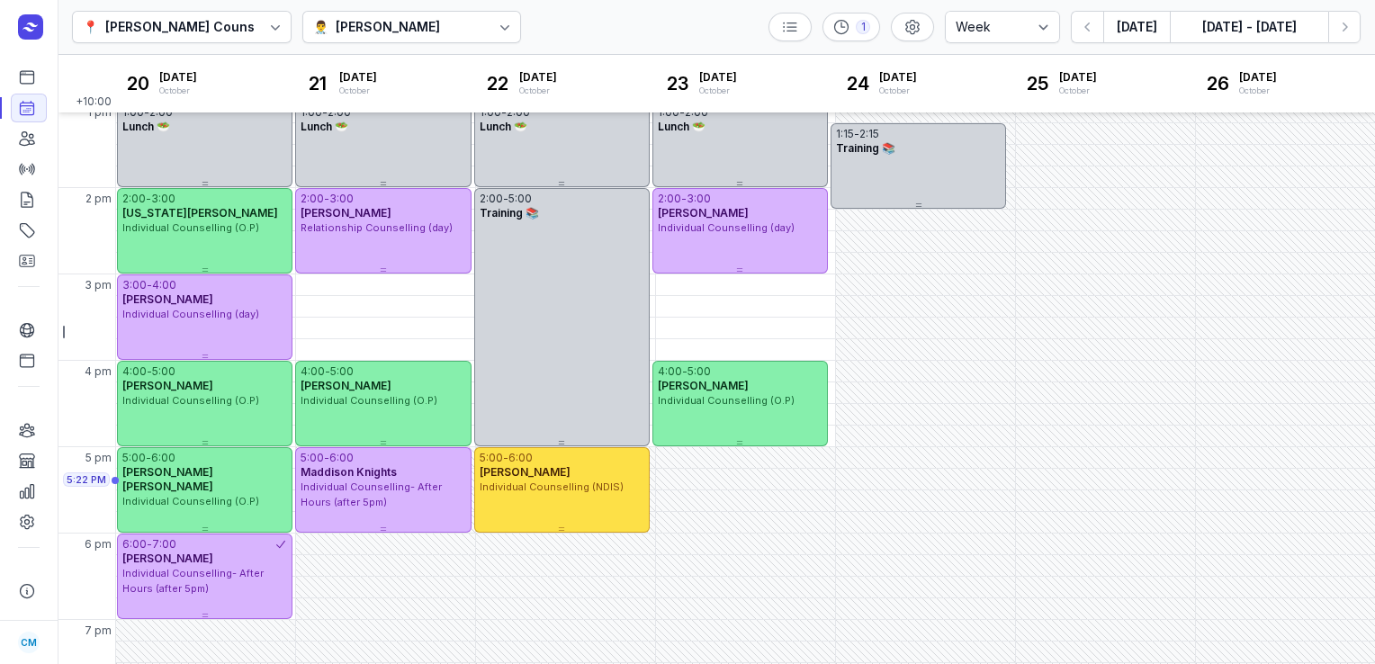
scroll to position [441, 0]
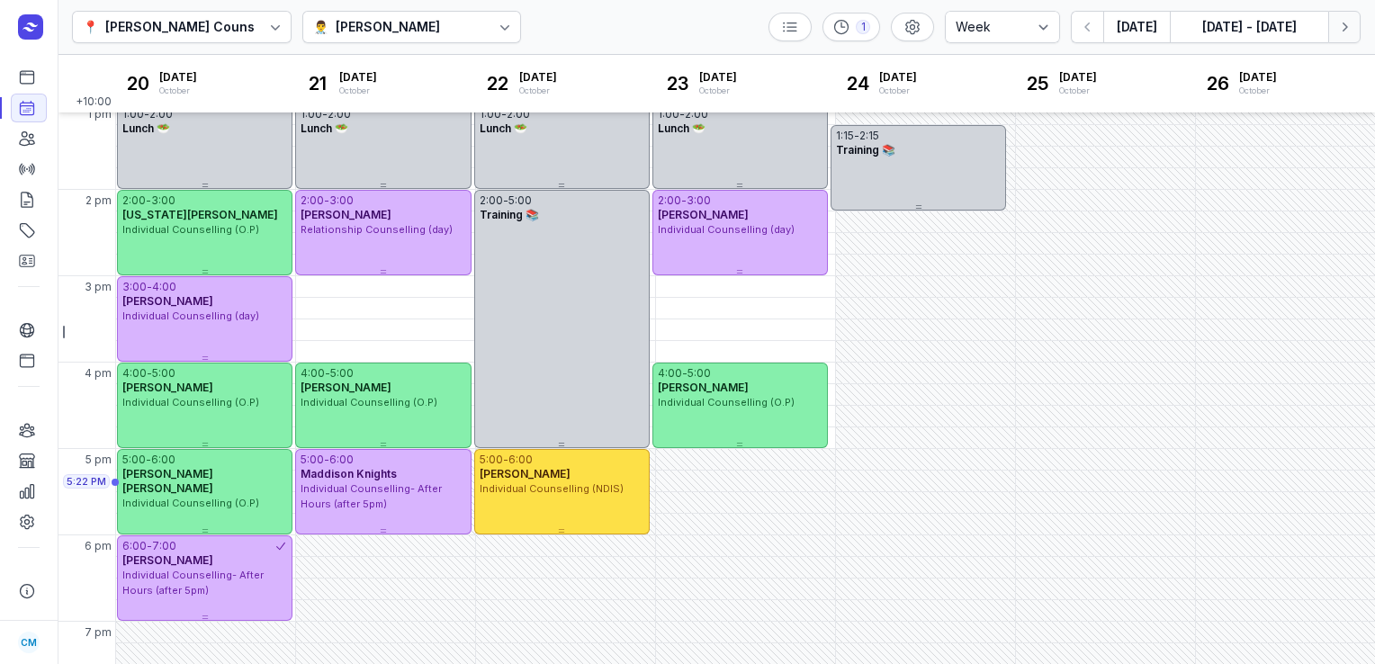
click at [1342, 31] on icon "button" at bounding box center [1344, 26] width 5 height 9
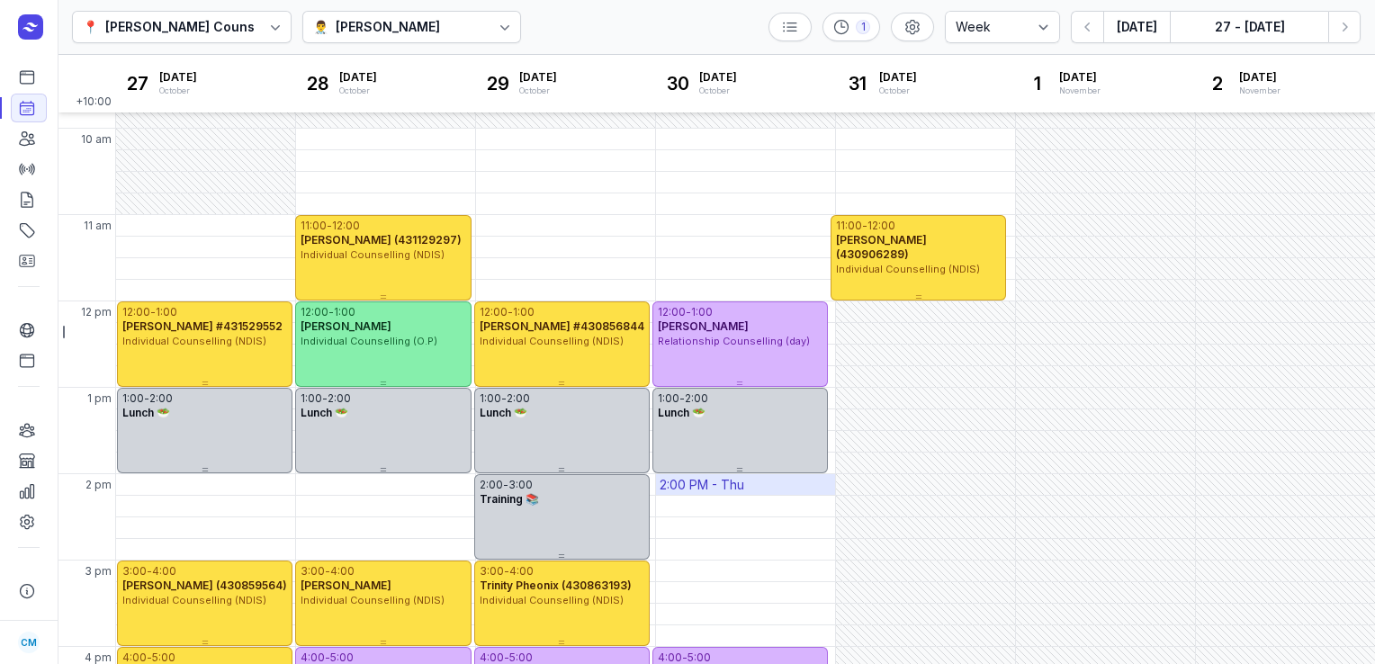
scroll to position [155, 0]
